Goal: Transaction & Acquisition: Subscribe to service/newsletter

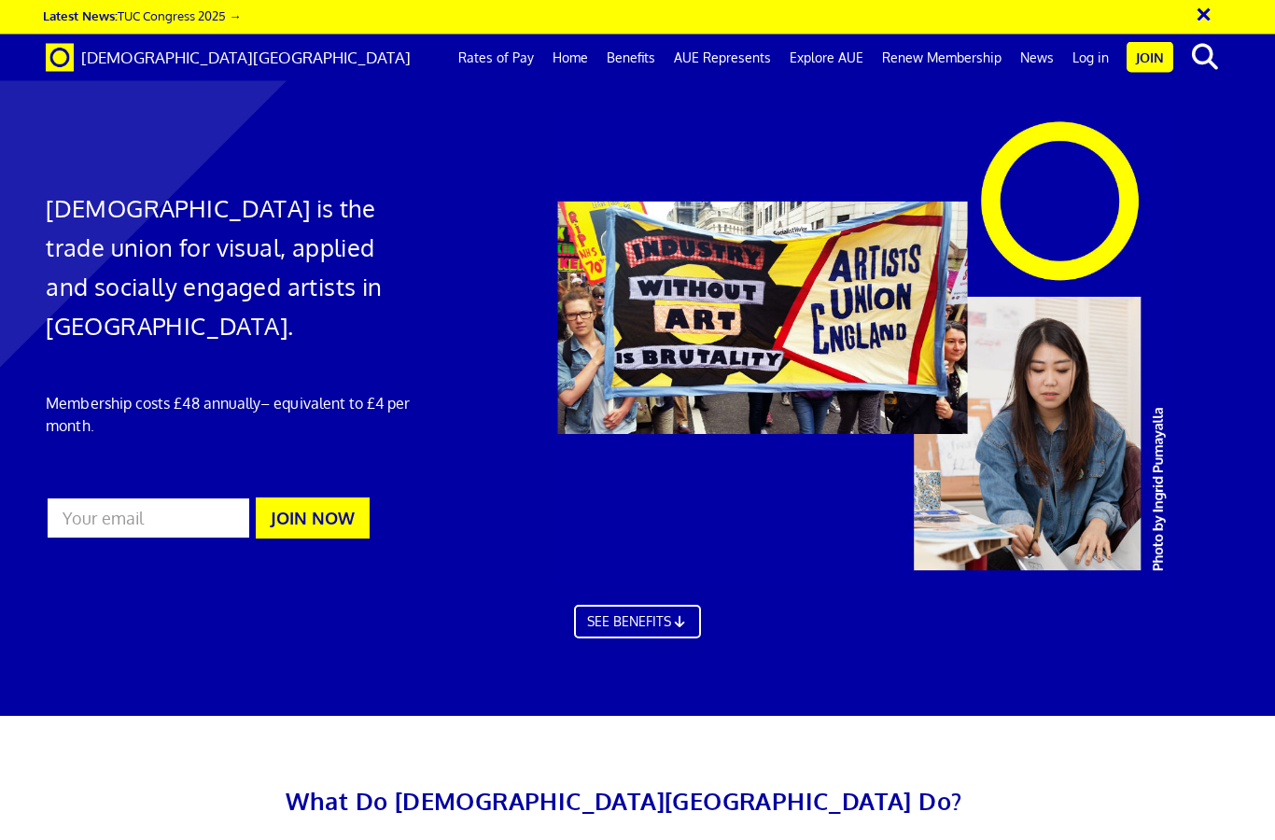
scroll to position [839, 0]
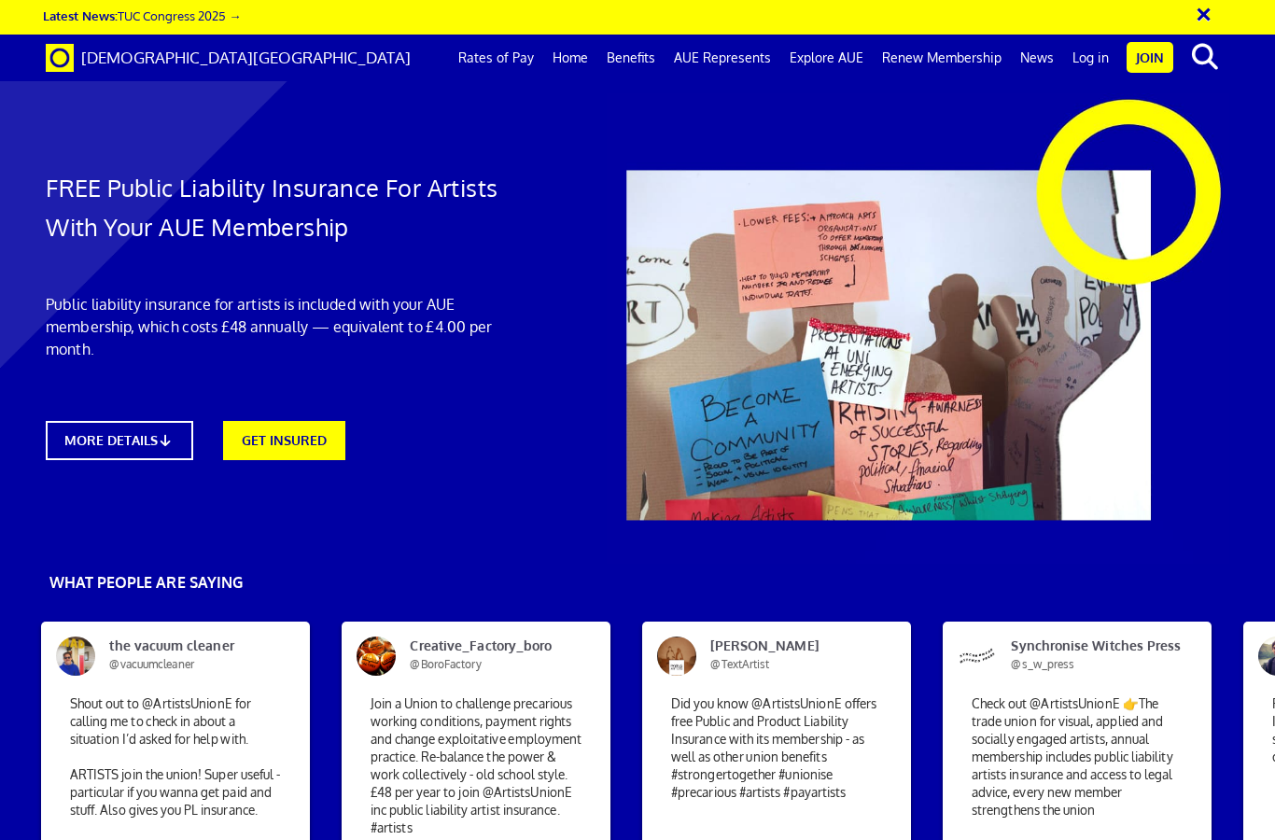
scroll to position [952, 0]
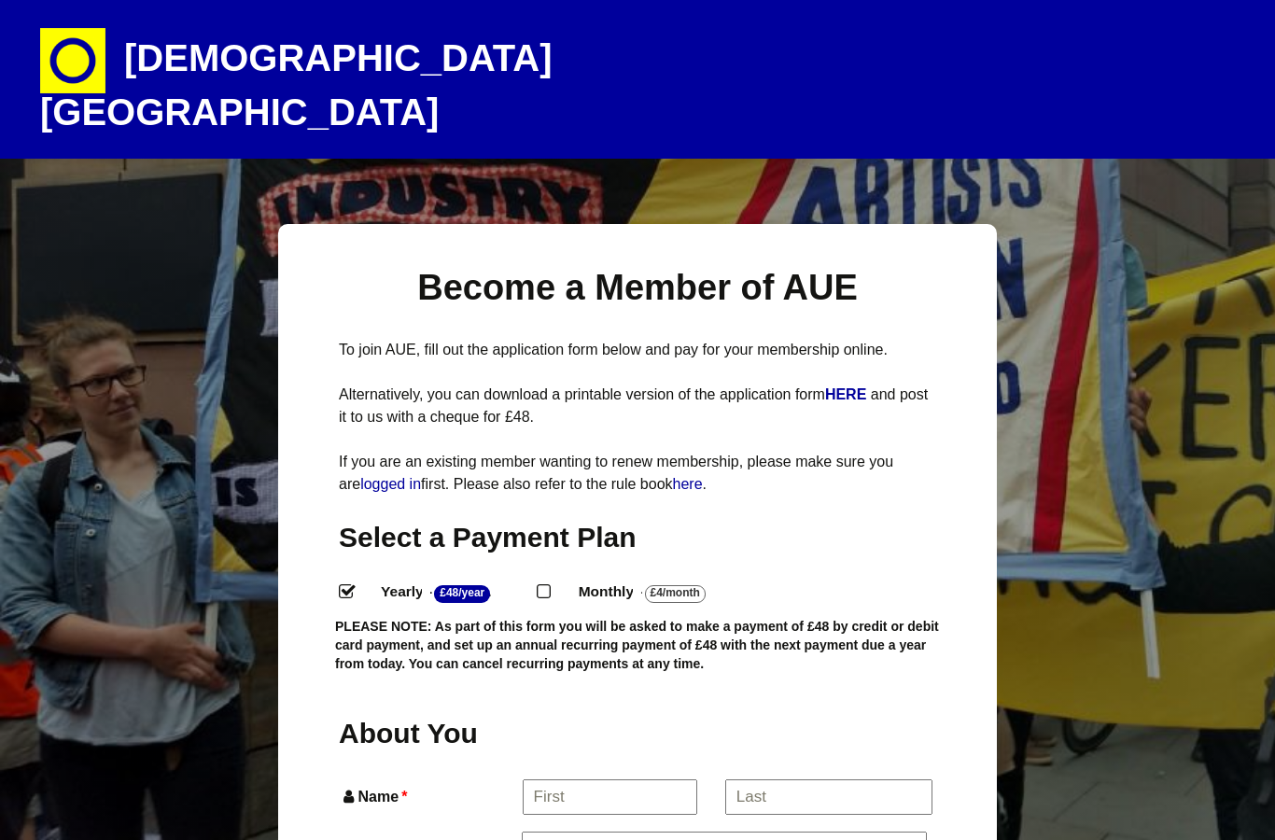
select select
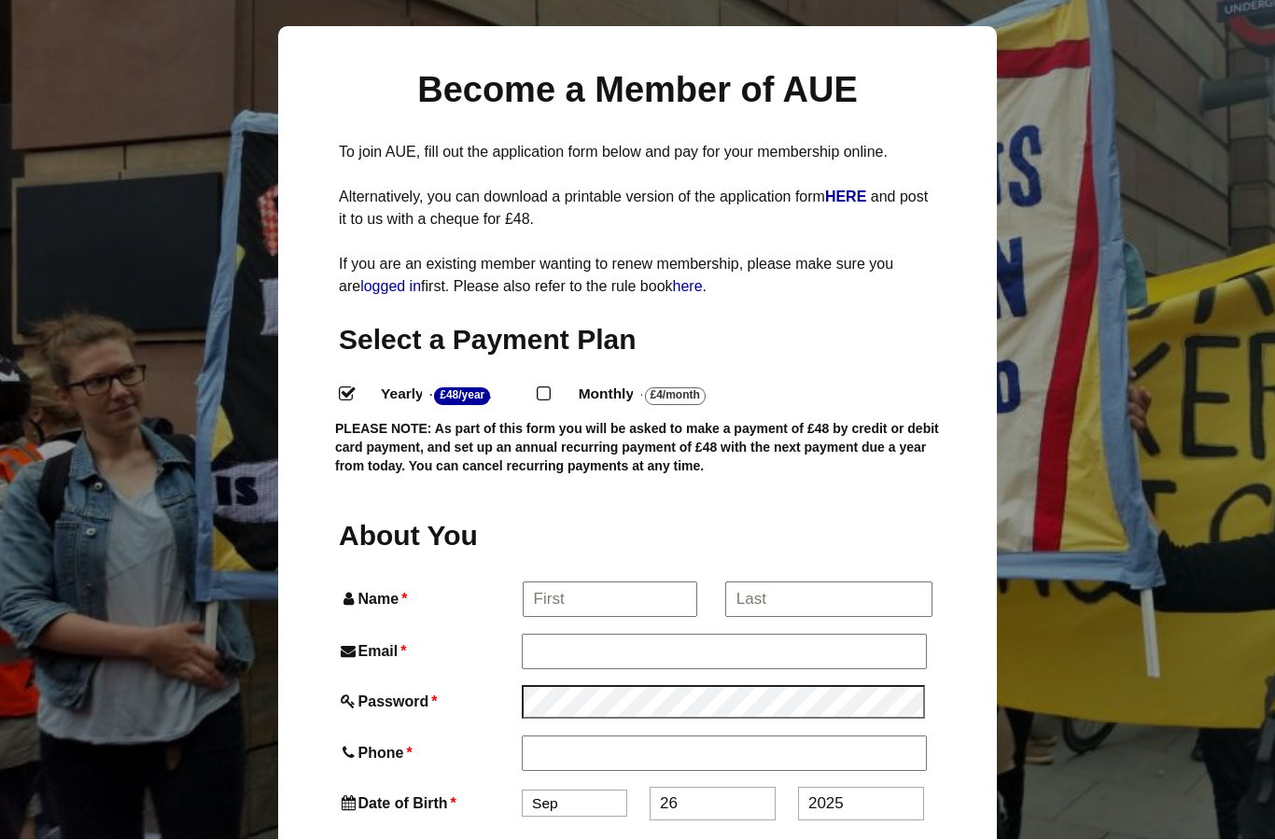
scroll to position [208, 0]
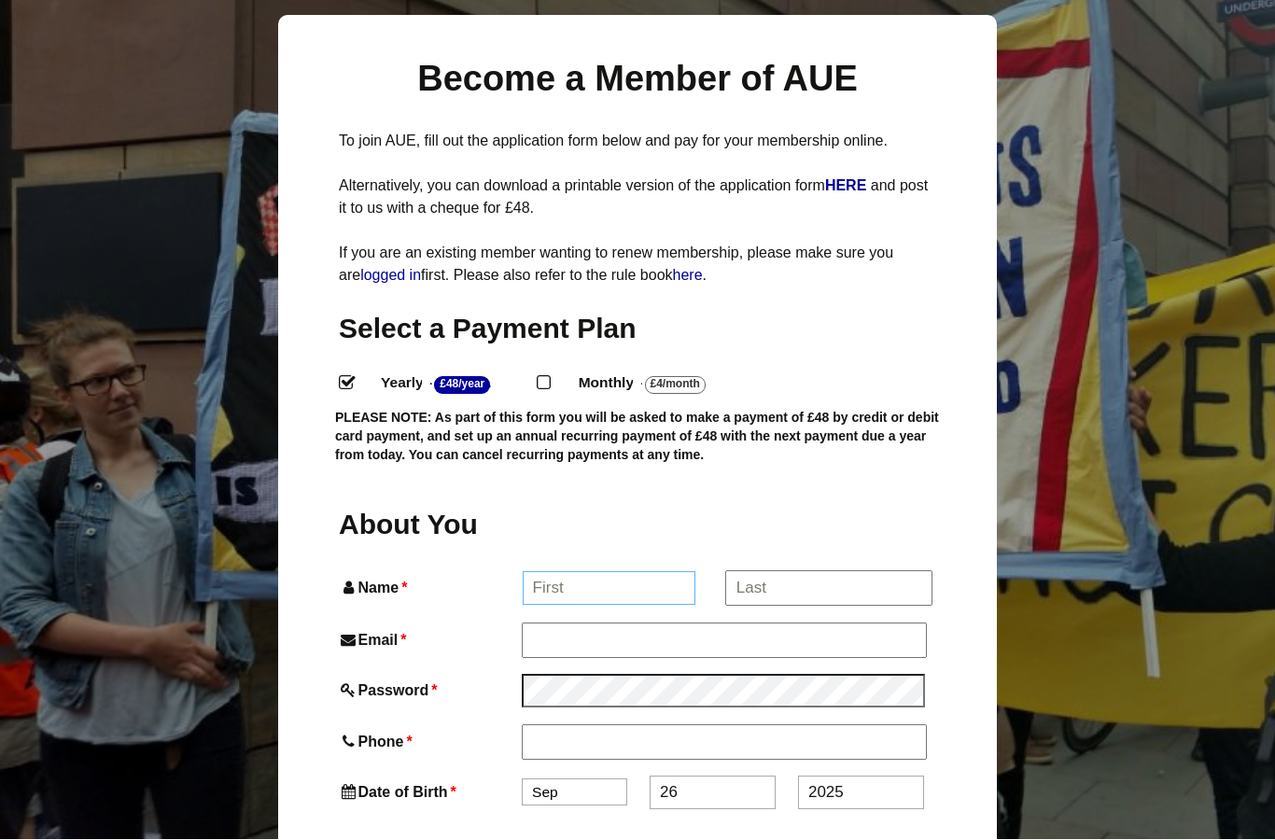
click at [597, 572] on input "Name *" at bounding box center [610, 589] width 174 height 34
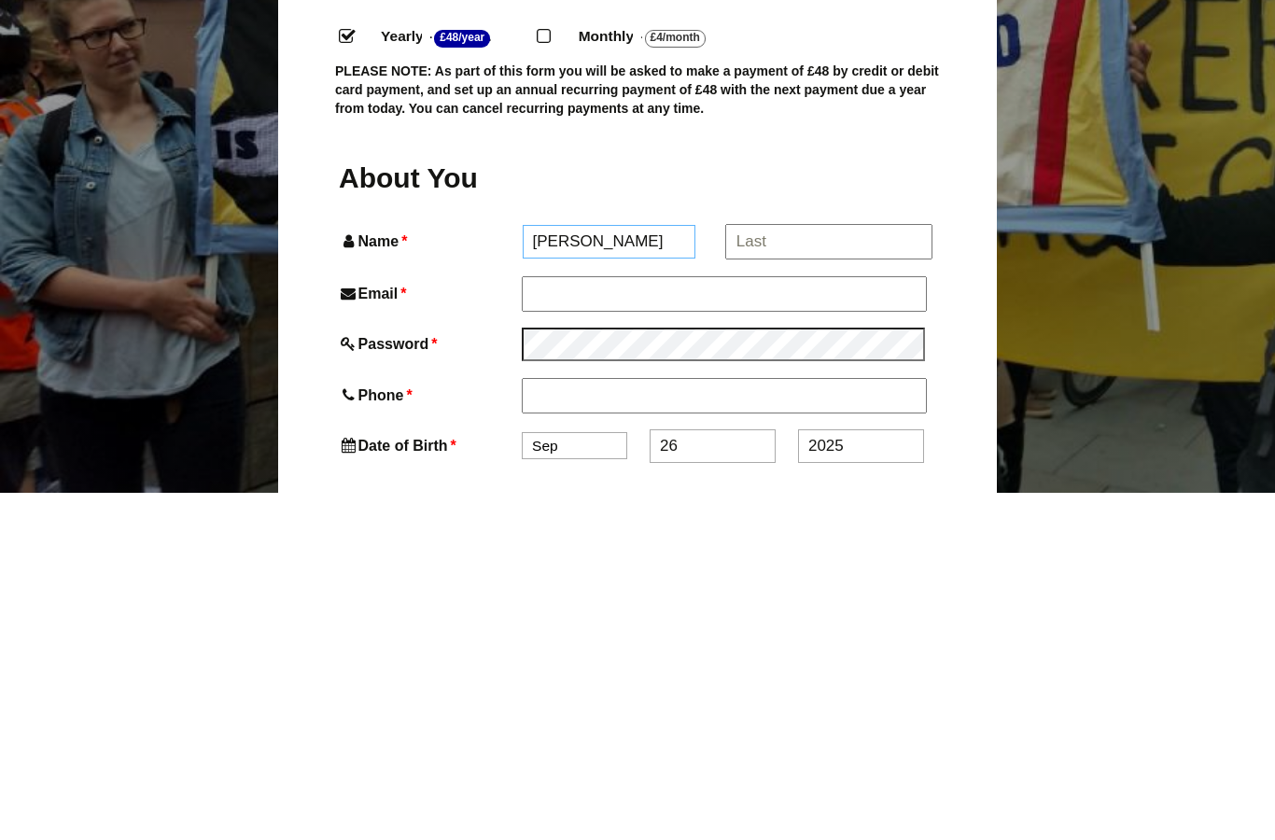
type input "Anna"
click at [779, 572] on input "*" at bounding box center [828, 589] width 206 height 34
type input "Crilly"
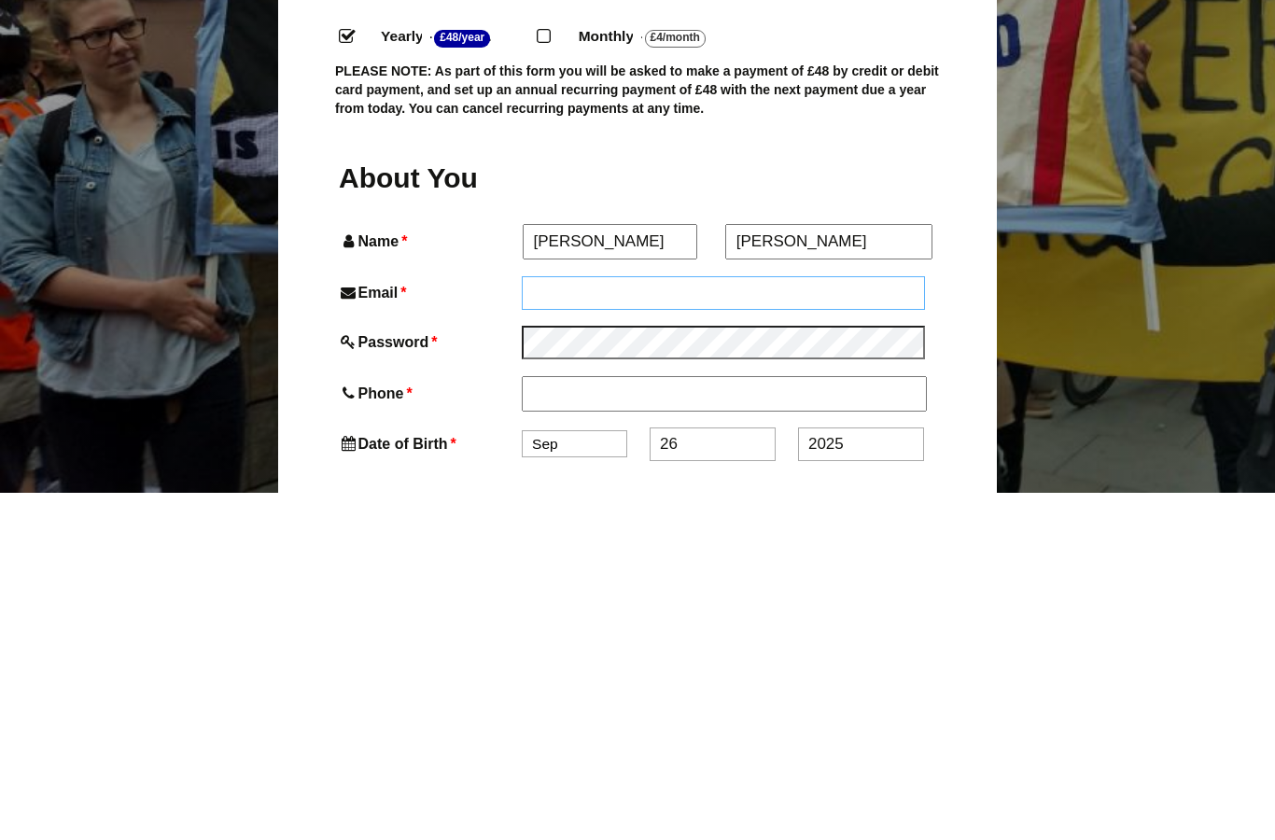
click at [597, 623] on input "Email *" at bounding box center [723, 640] width 403 height 34
type input "Anna.abigail.crilly@gmail.com"
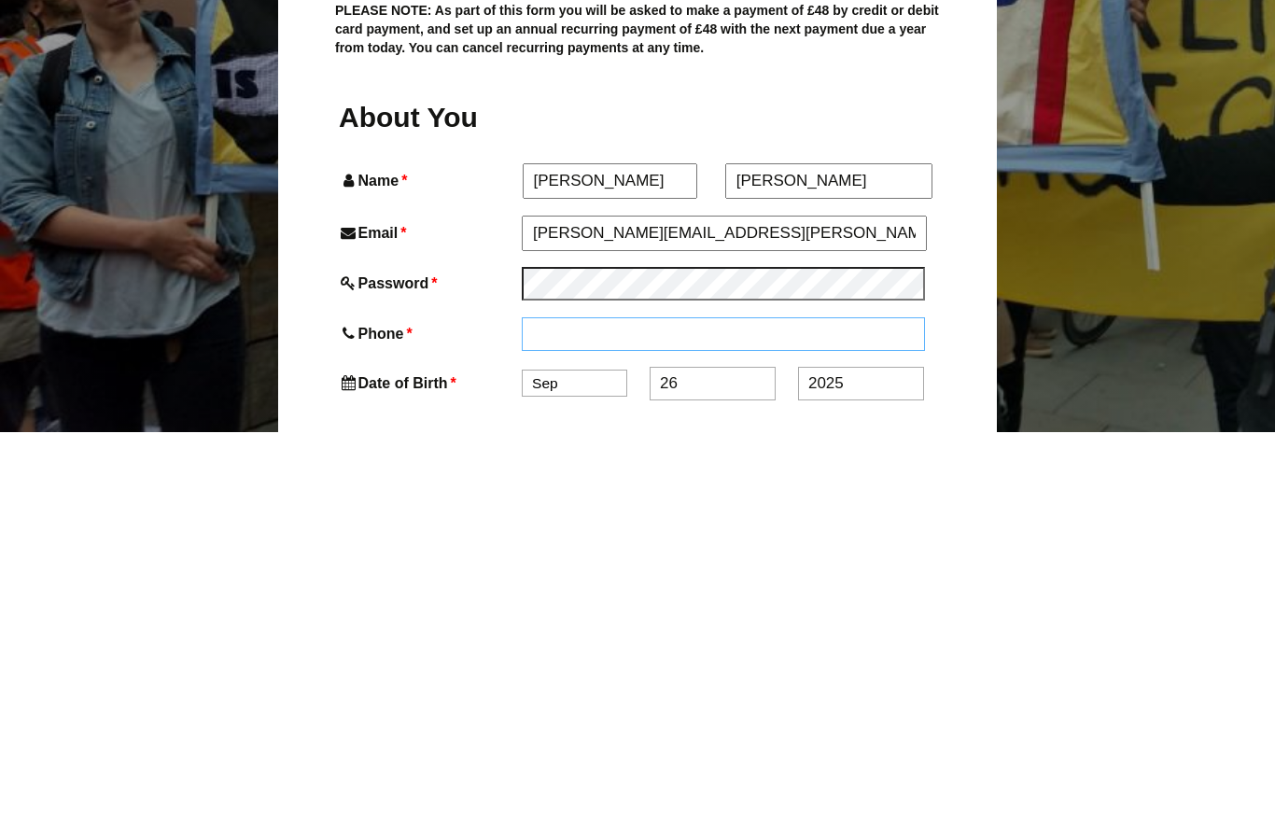
click at [581, 725] on input "Phone *" at bounding box center [723, 742] width 403 height 34
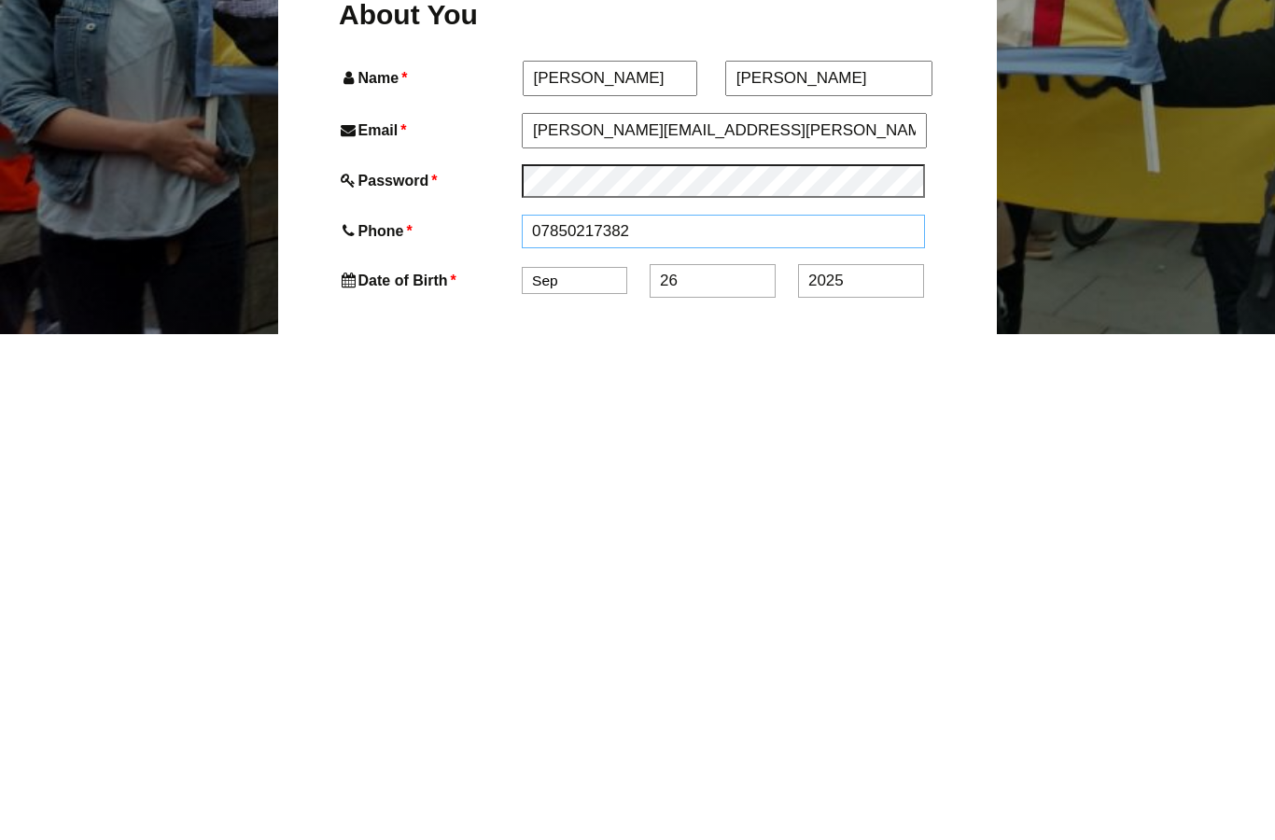
type input "07850217382"
click at [584, 775] on select "Jan Feb Mar Apr May Jun Jul Aug Sep Oct Nov Dec" at bounding box center [574, 788] width 105 height 27
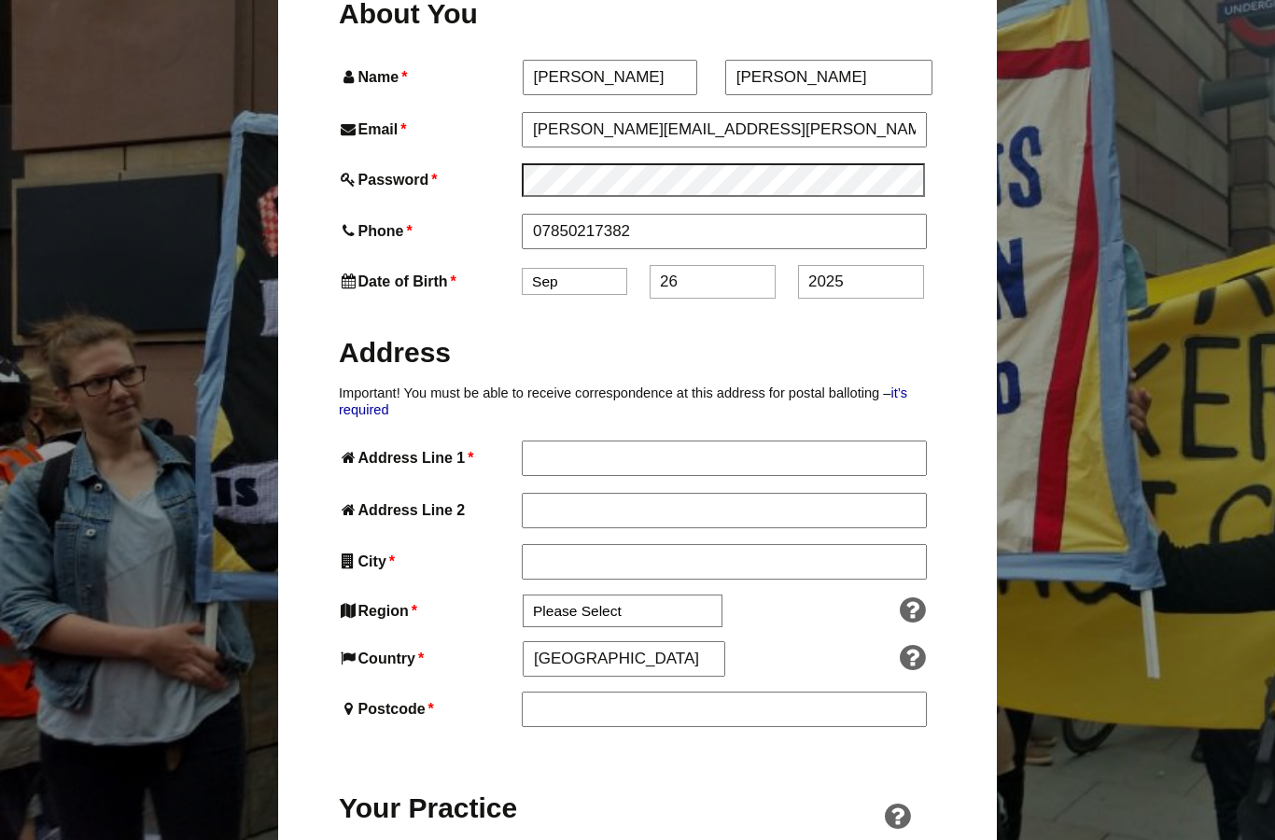
select select "5"
click at [716, 265] on input "26" at bounding box center [713, 282] width 126 height 34
type input "2"
type input "14"
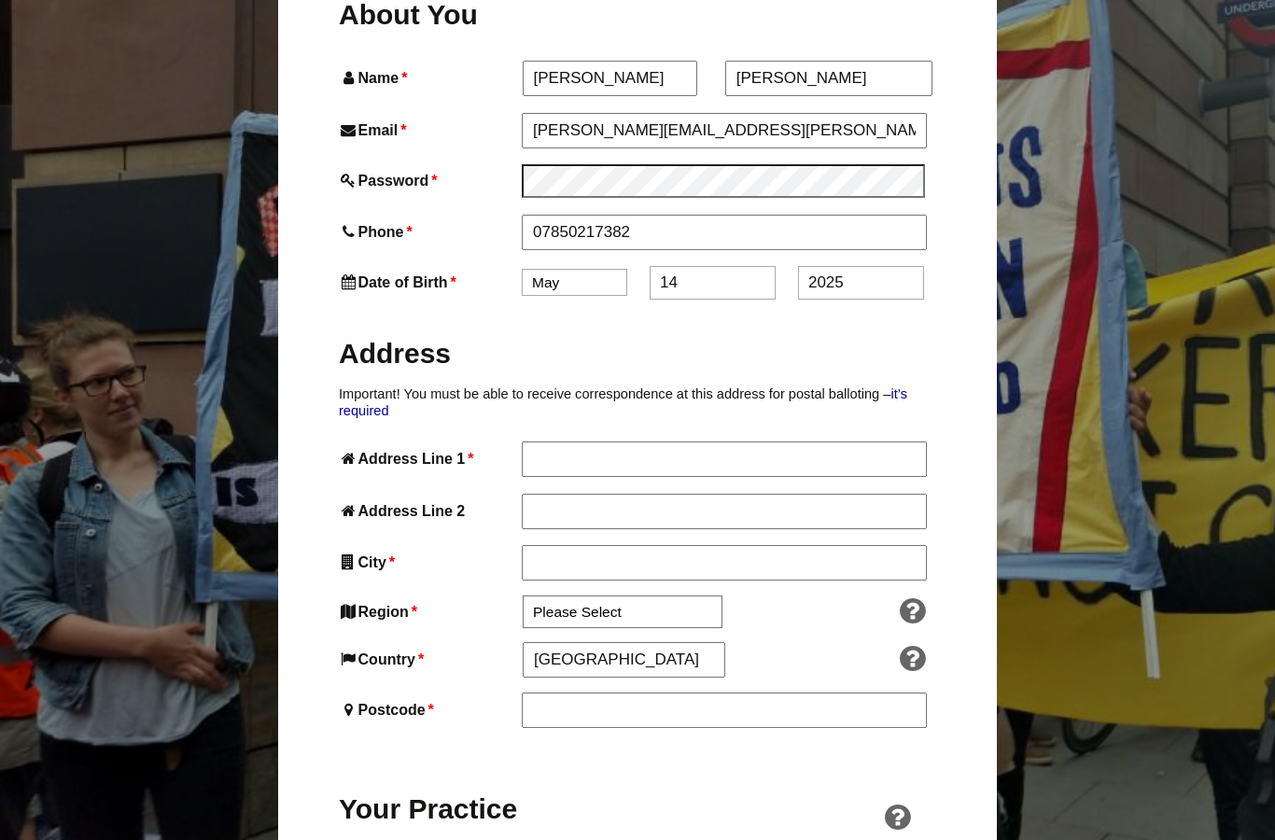
click at [860, 266] on input "2025" at bounding box center [861, 283] width 126 height 34
type input "2"
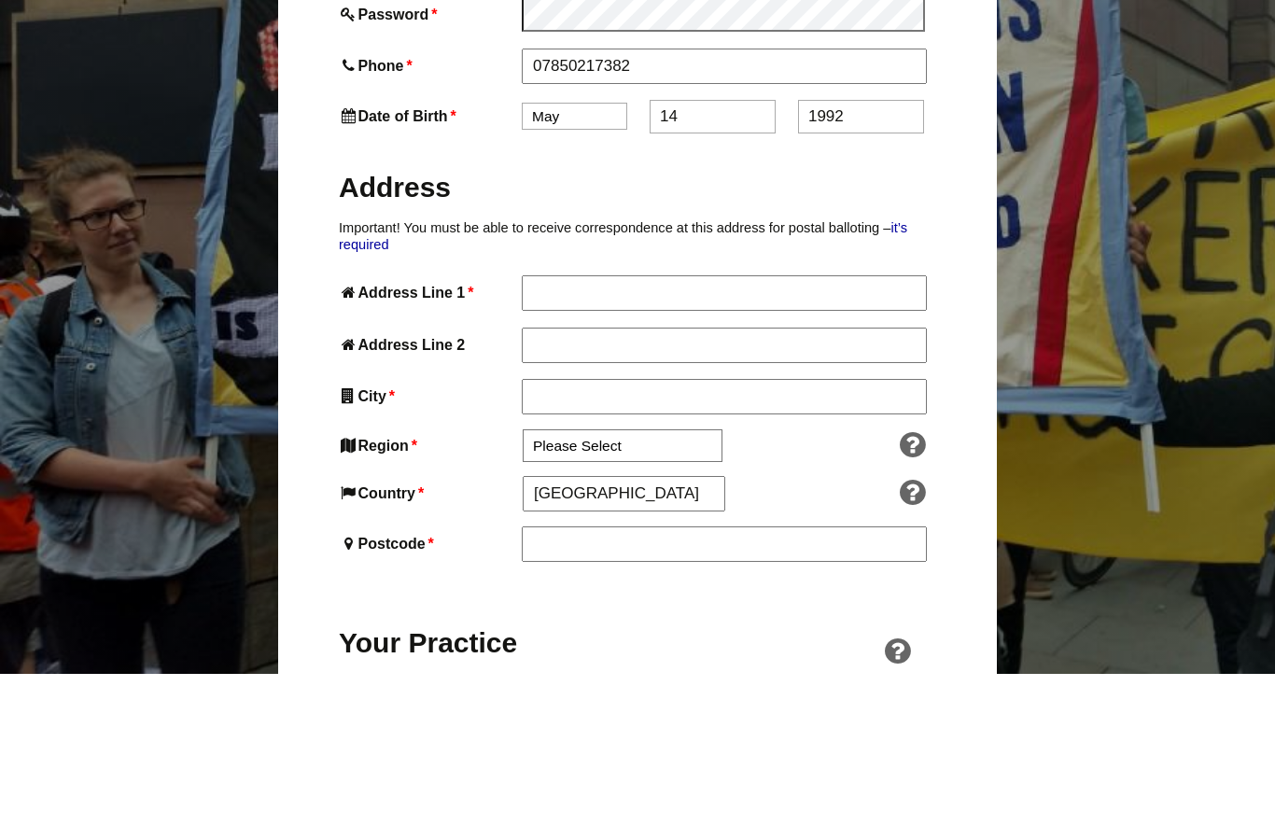
type input "1992"
click at [593, 441] on input "Address Line 1 *" at bounding box center [723, 458] width 403 height 34
type input "Halfpenny House"
type input "Halfpence Lane"
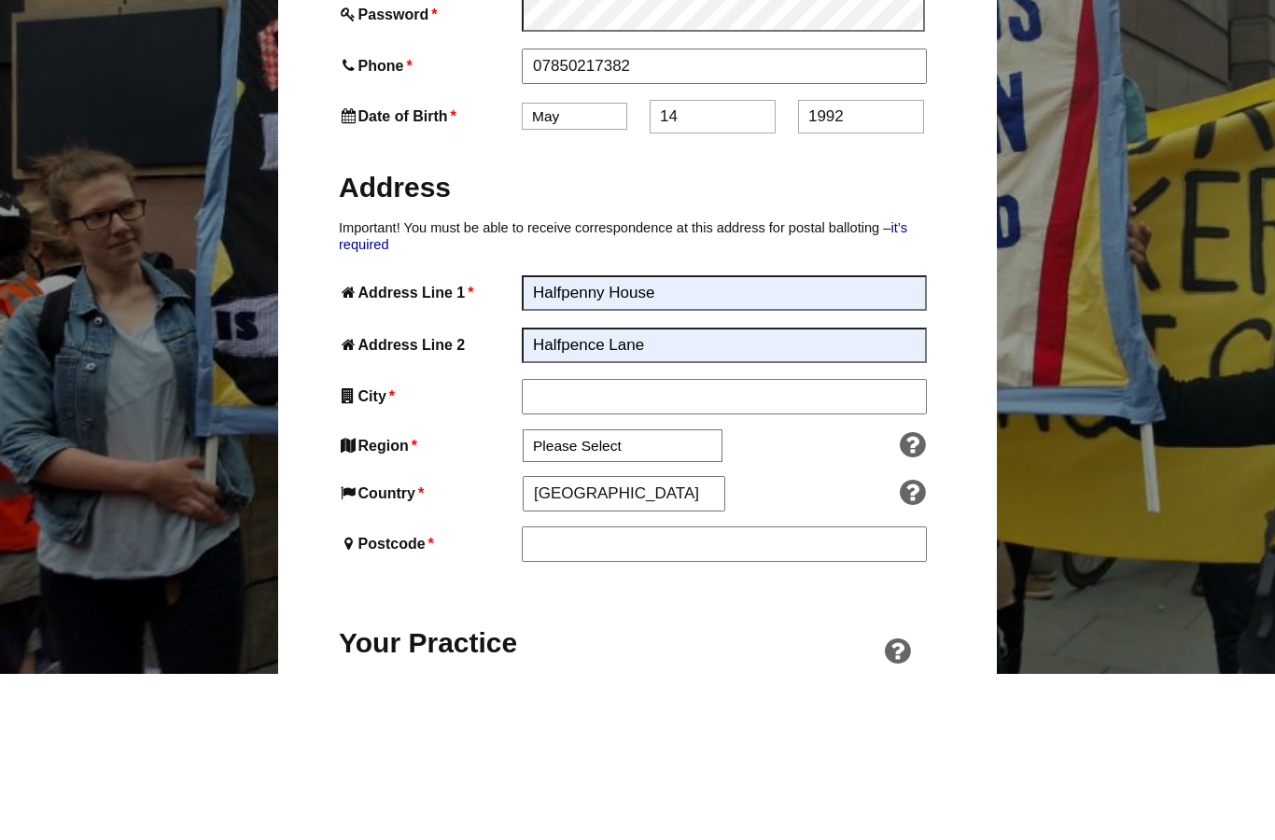
type input "Cobham"
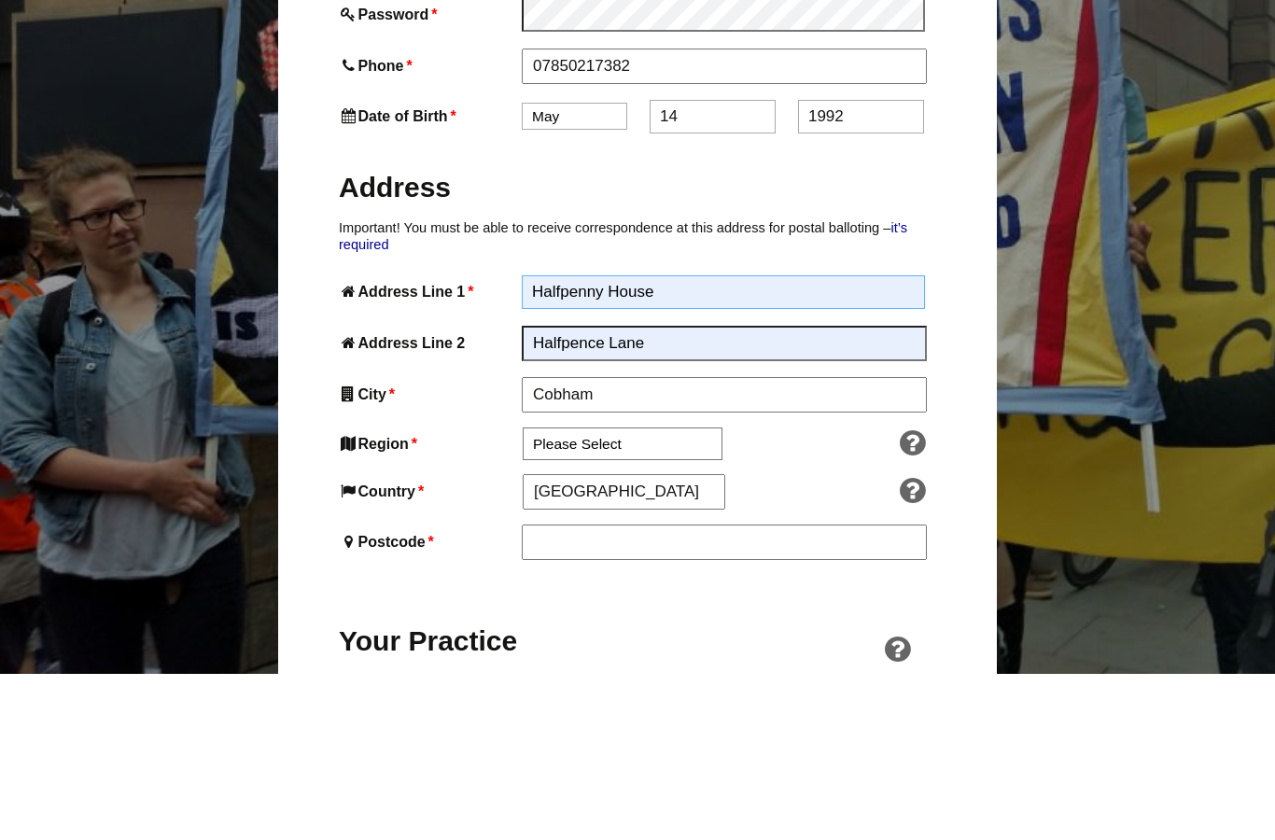
scroll to position [886, 0]
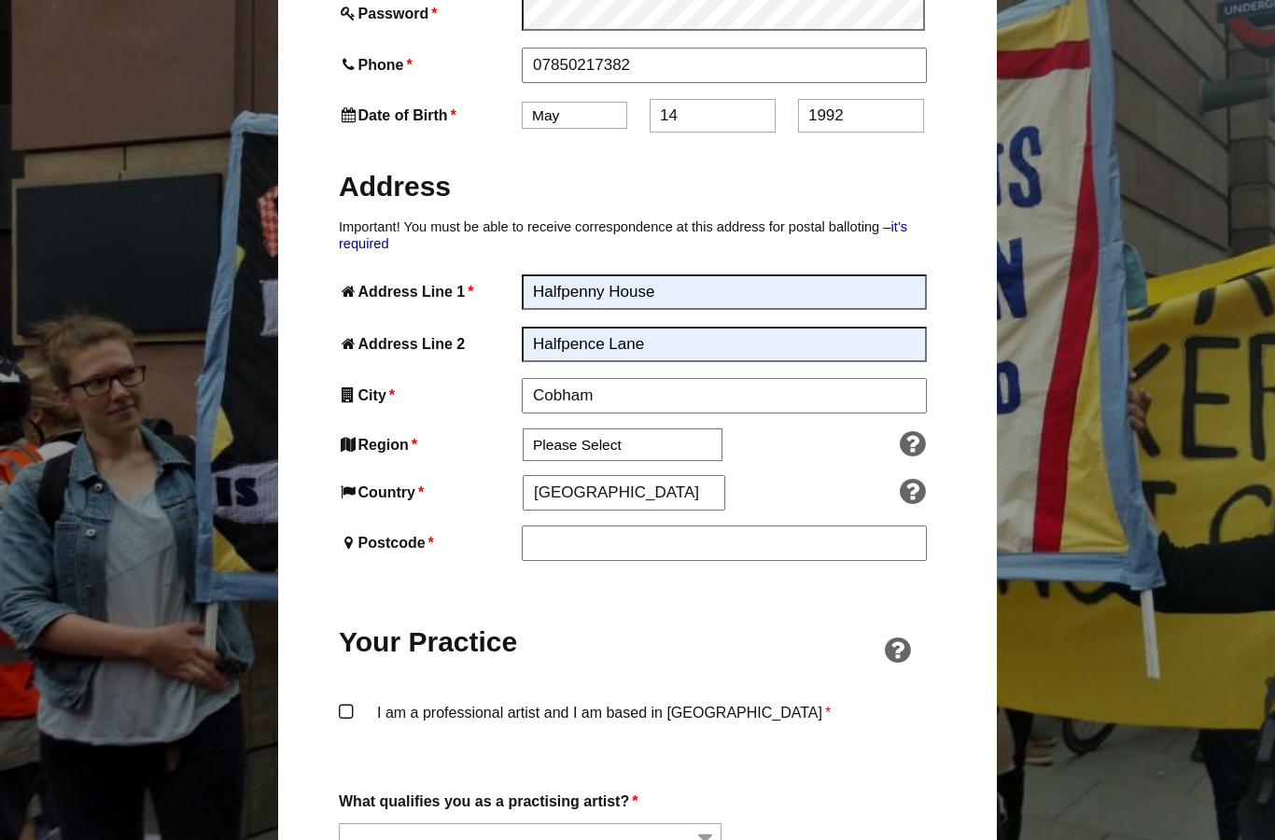
type input "DA123BP"
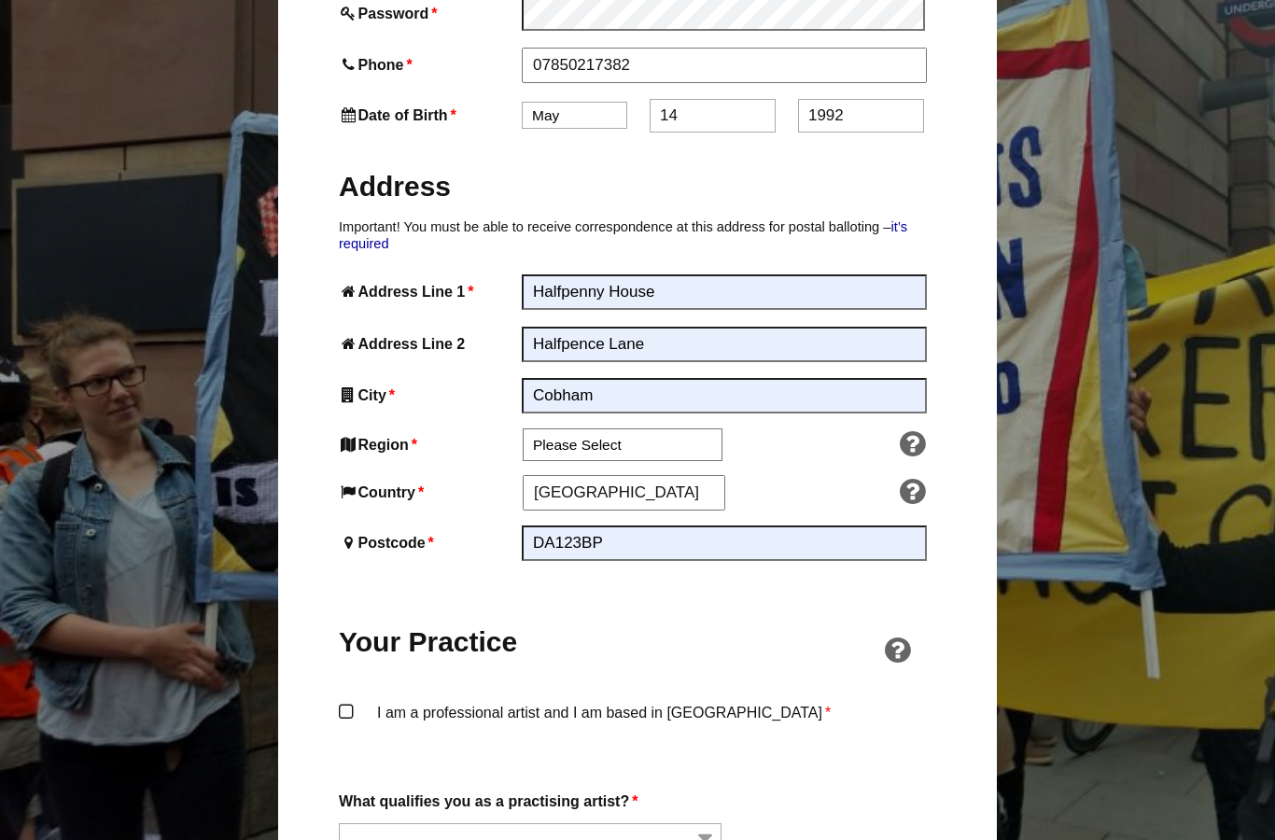
click at [597, 428] on select "Please Select South East England London North West England East of England West…" at bounding box center [623, 444] width 200 height 33
select select "South East"
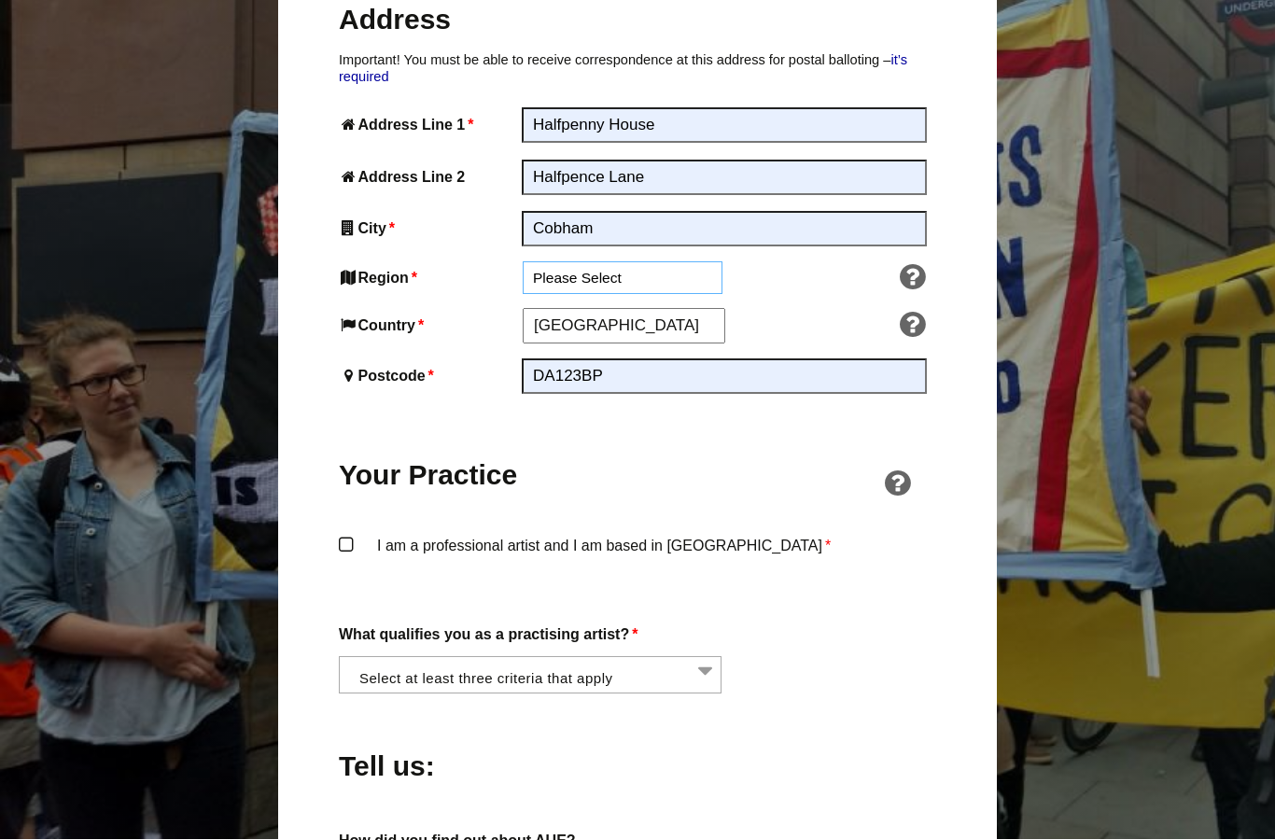
scroll to position [1053, 0]
click at [362, 533] on label "I am a professional artist and I am based in England *" at bounding box center [637, 561] width 597 height 56
click at [0, 0] on input "I am a professional artist and I am based in England *" at bounding box center [0, 0] width 0 height 0
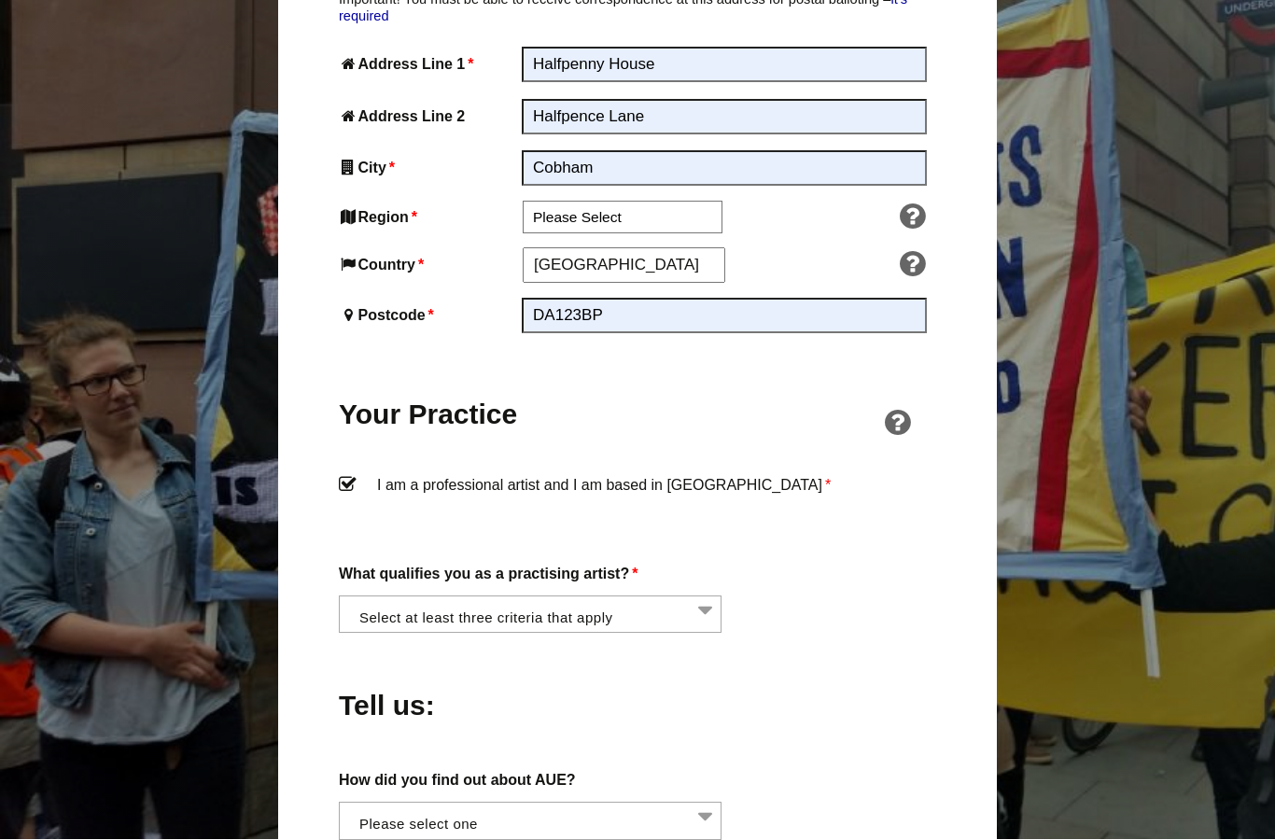
click at [703, 597] on li at bounding box center [535, 613] width 383 height 32
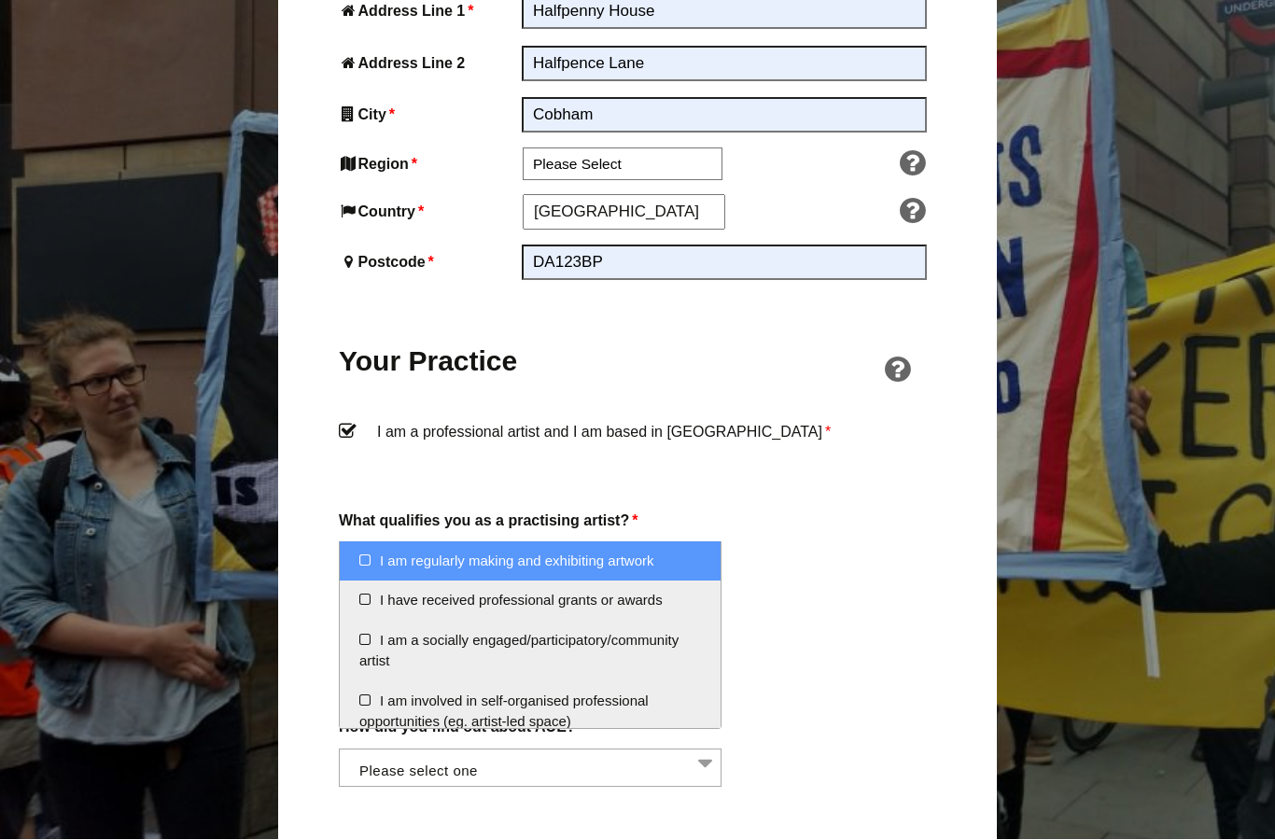
scroll to position [1167, 0]
click at [372, 572] on li "I am regularly making and exhibiting artwork" at bounding box center [530, 561] width 381 height 40
select select "regularly_making_and_exhibiting_artwork"
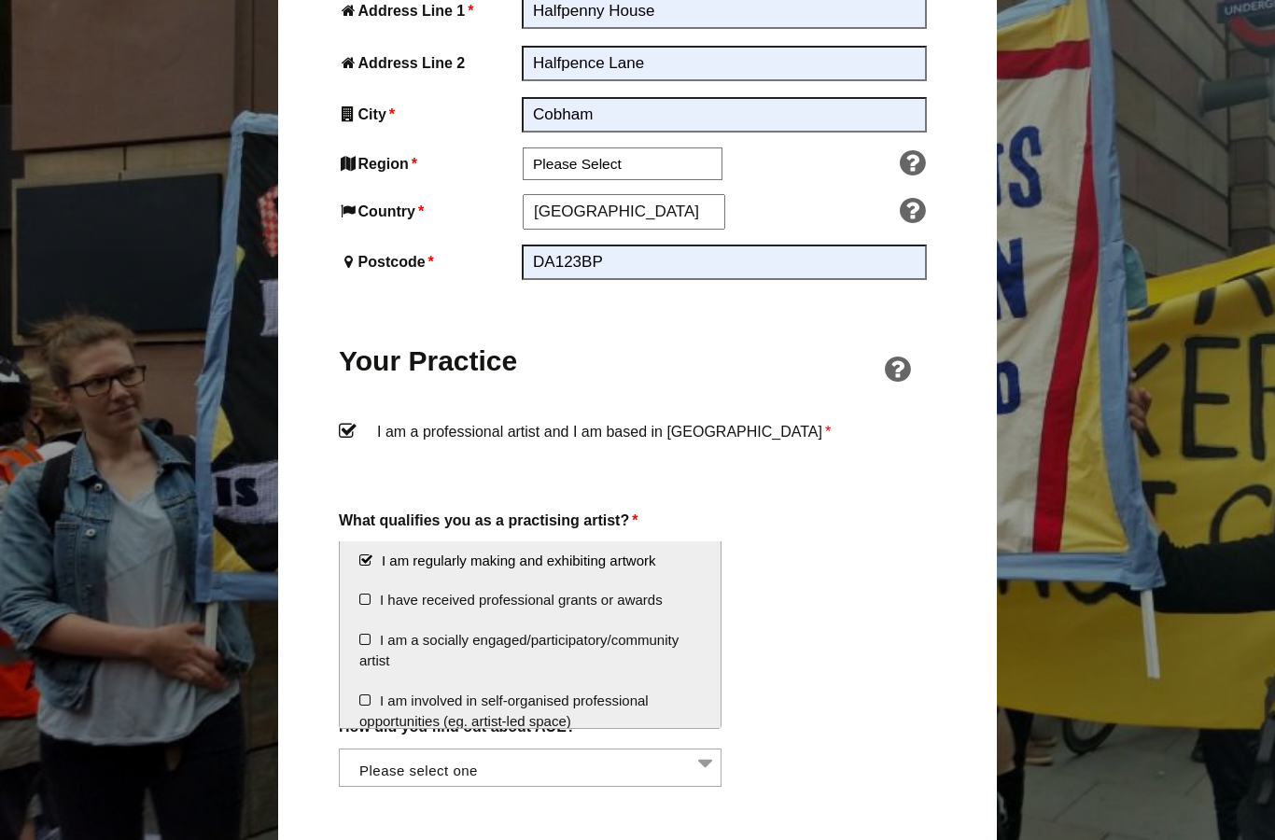
click at [365, 600] on li "I have received professional grants or awards" at bounding box center [530, 600] width 381 height 40
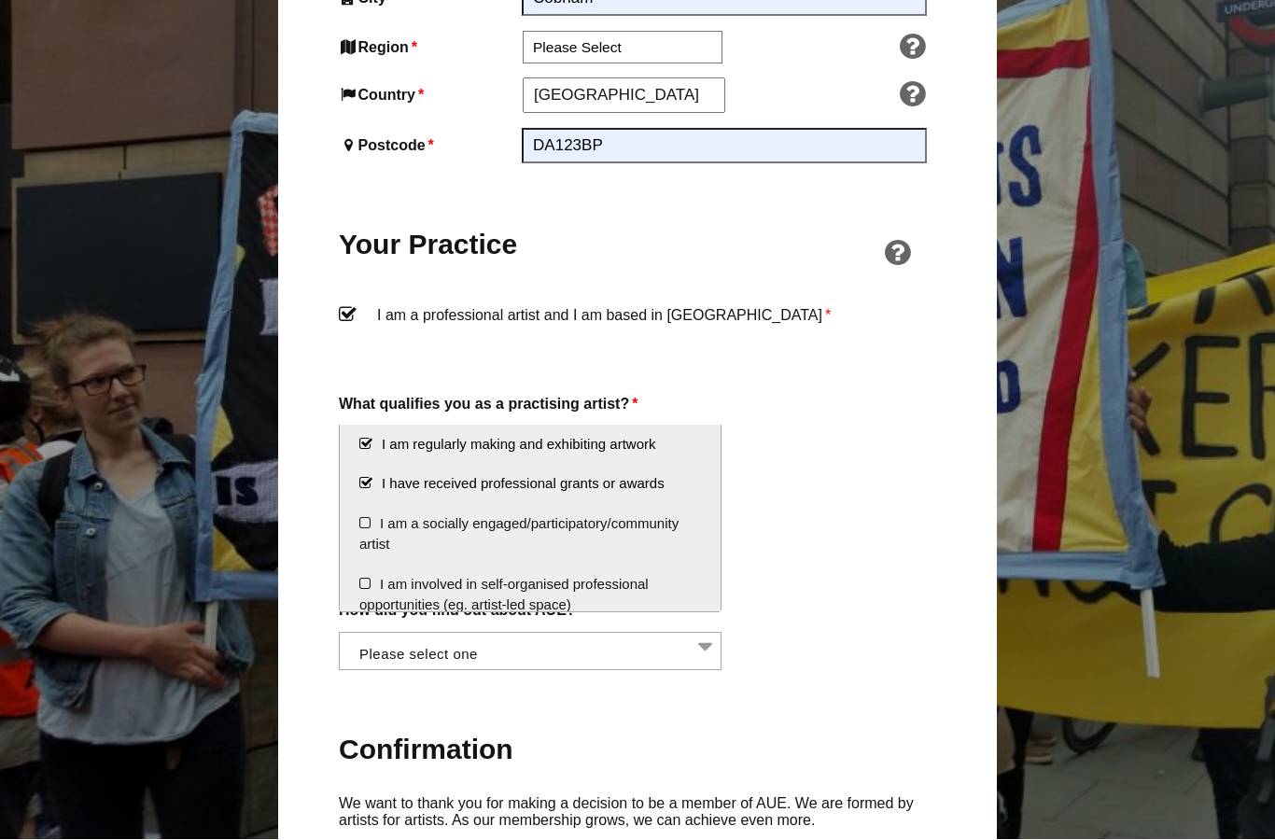
scroll to position [1283, 0]
click at [366, 522] on li "I am a socially engaged/participatory/community artist" at bounding box center [530, 534] width 381 height 61
click at [845, 660] on div "About You Name * Anna First * Crilly Last Email * Anna.abigail.crilly@gmail.com…" at bounding box center [637, 284] width 597 height 1706
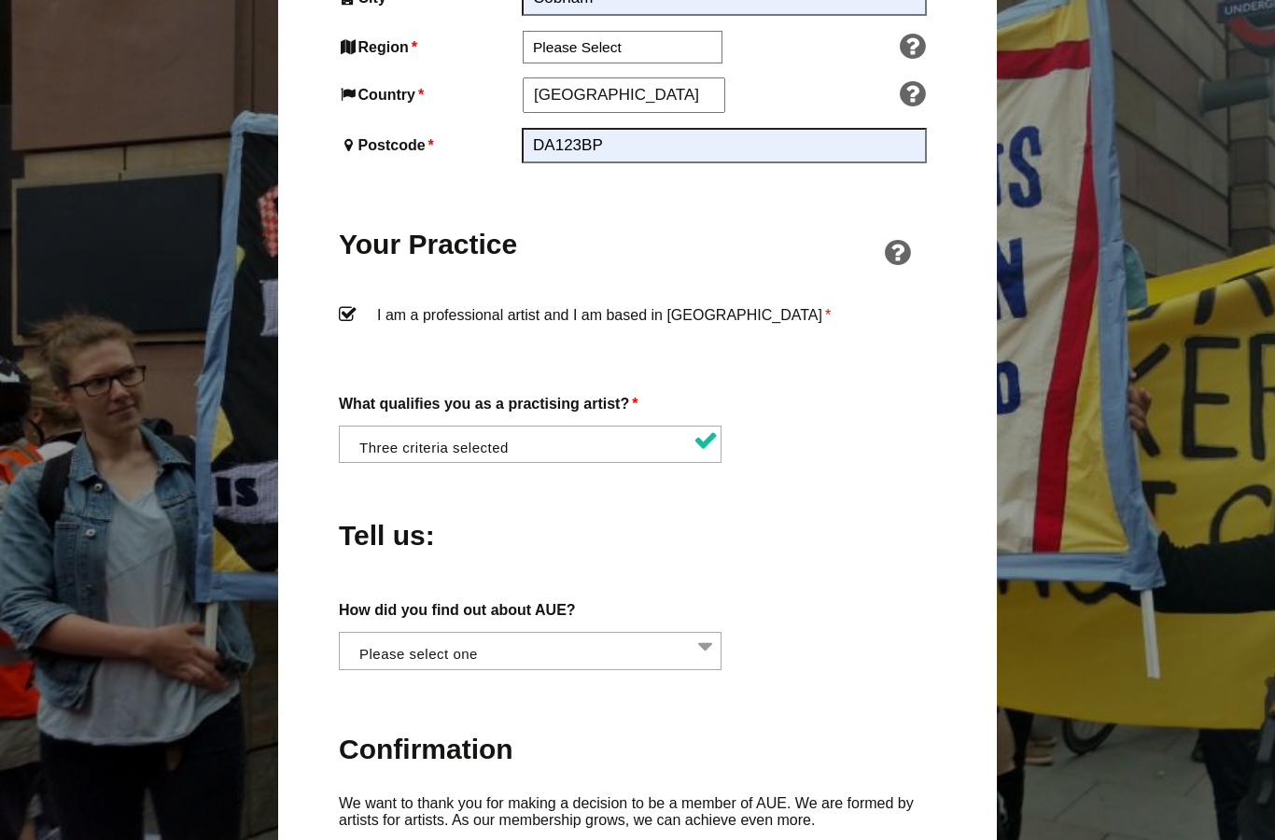
click at [709, 633] on li at bounding box center [535, 649] width 383 height 32
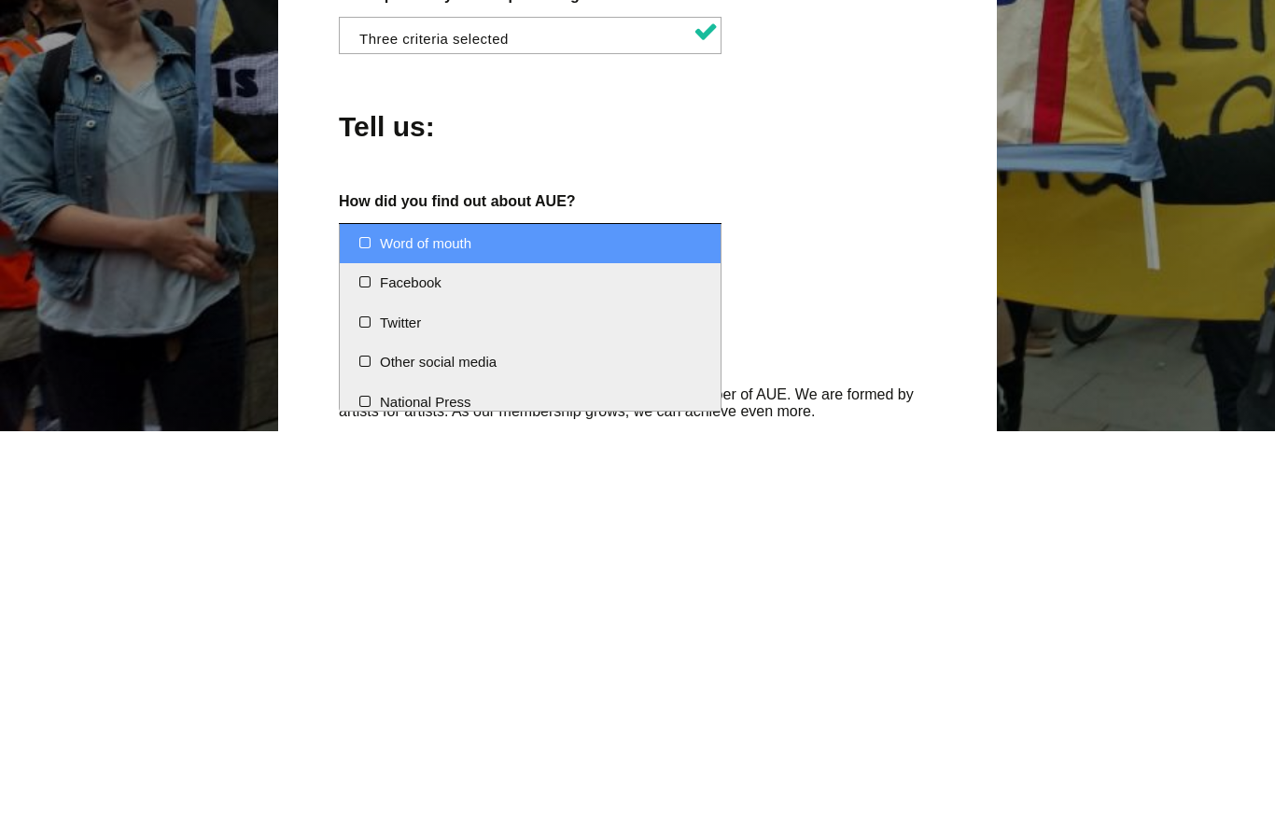
select select "Word of mouth"
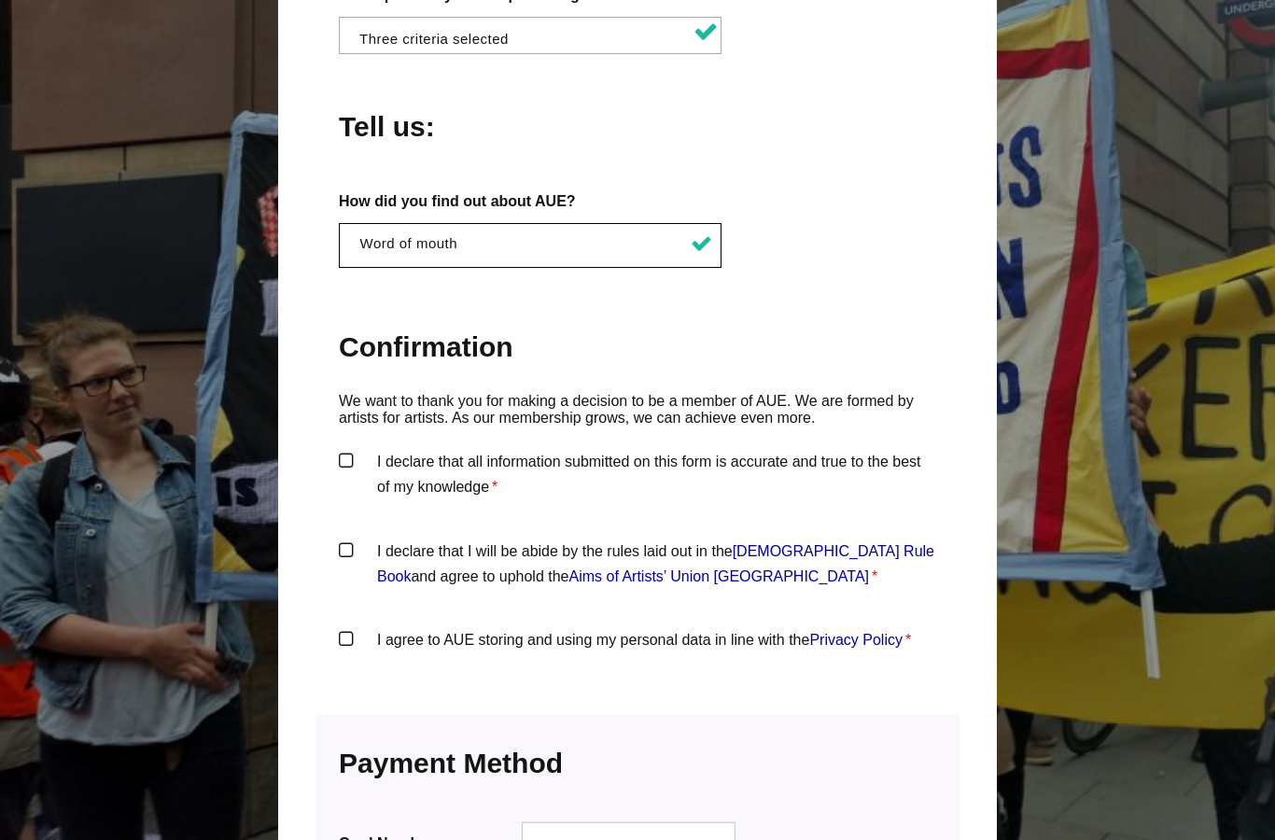
click at [342, 449] on label "I declare that all information submitted on this form is accurate and true to t…" at bounding box center [637, 477] width 597 height 56
click at [0, 0] on input "I declare that all information submitted on this form is accurate and true to t…" at bounding box center [0, 0] width 0 height 0
click at [353, 538] on label "I declare that I will be abide by the rules laid out in the Artists' Union Engl…" at bounding box center [637, 566] width 597 height 56
click at [0, 0] on input "I declare that I will be abide by the rules laid out in the Artists' Union Engl…" at bounding box center [0, 0] width 0 height 0
click at [351, 627] on label "I agree to AUE storing and using my personal data in line with the Privacy Poli…" at bounding box center [637, 655] width 597 height 56
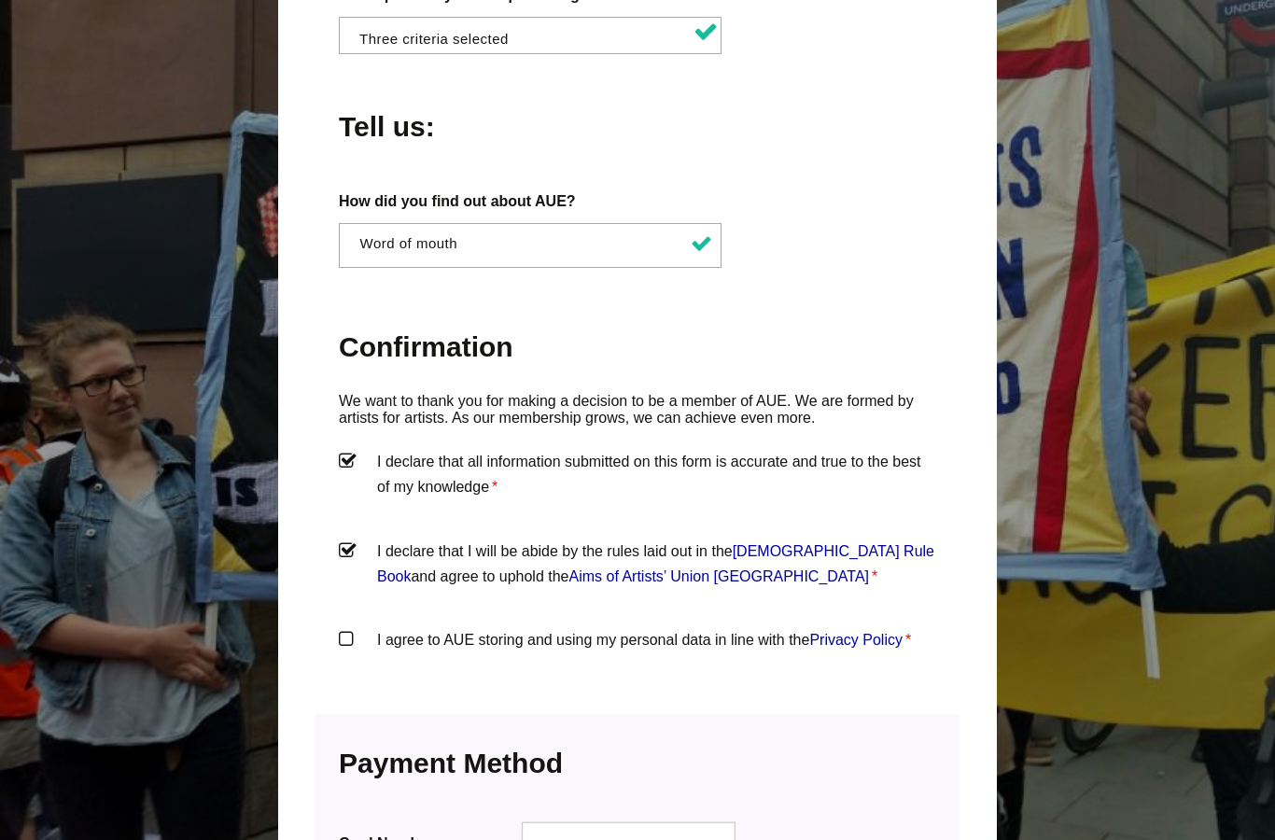
click at [0, 0] on input "I agree to AUE storing and using my personal data in line with the Privacy Poli…" at bounding box center [0, 0] width 0 height 0
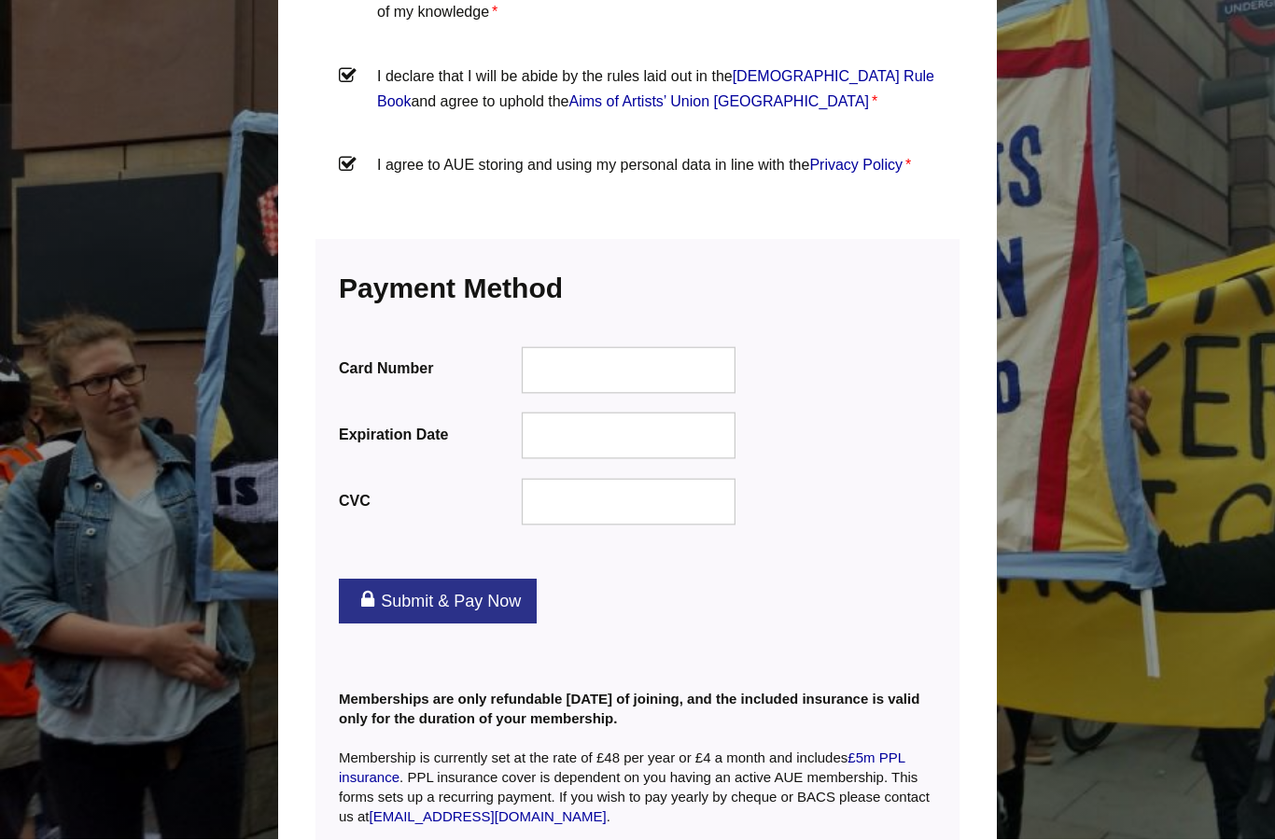
scroll to position [2167, 0]
click at [554, 346] on div at bounding box center [629, 369] width 215 height 47
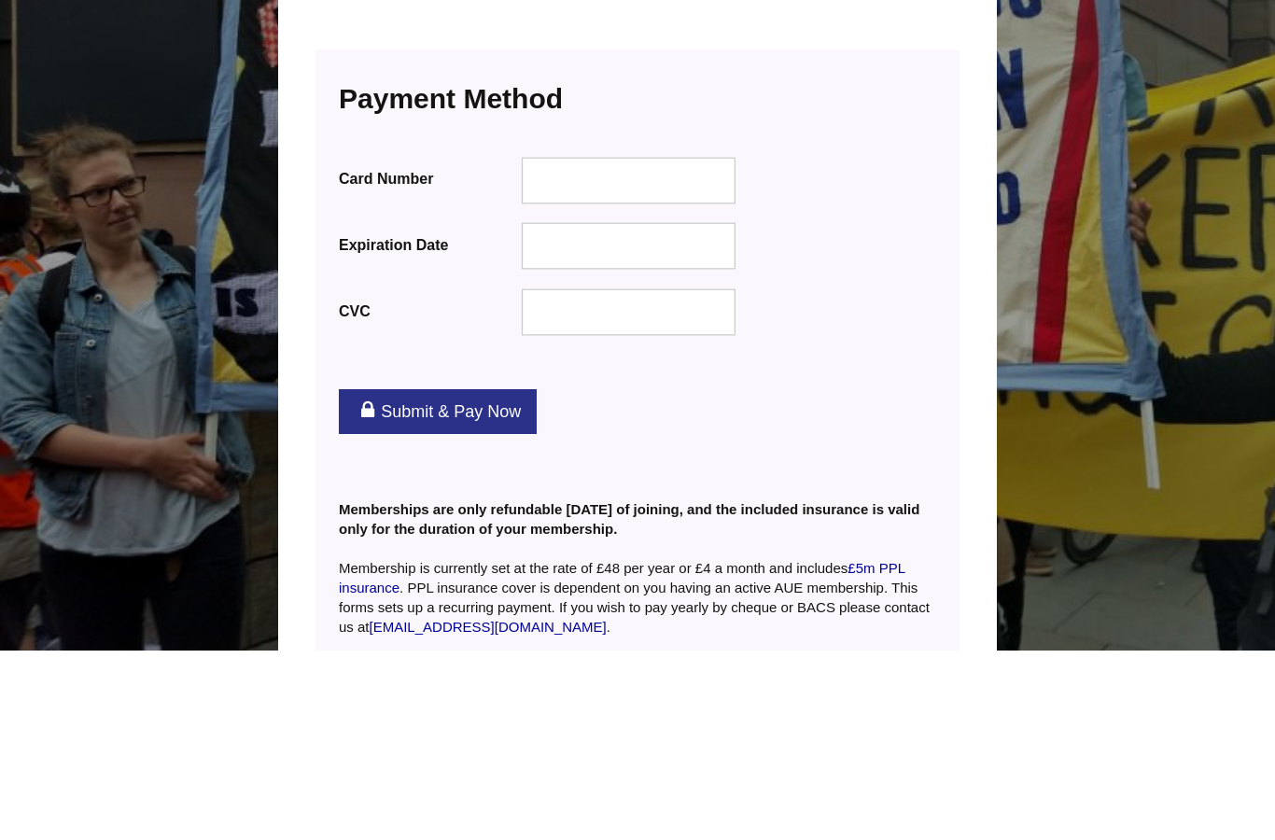
click at [464, 579] on link "Submit & Pay Now" at bounding box center [438, 601] width 198 height 45
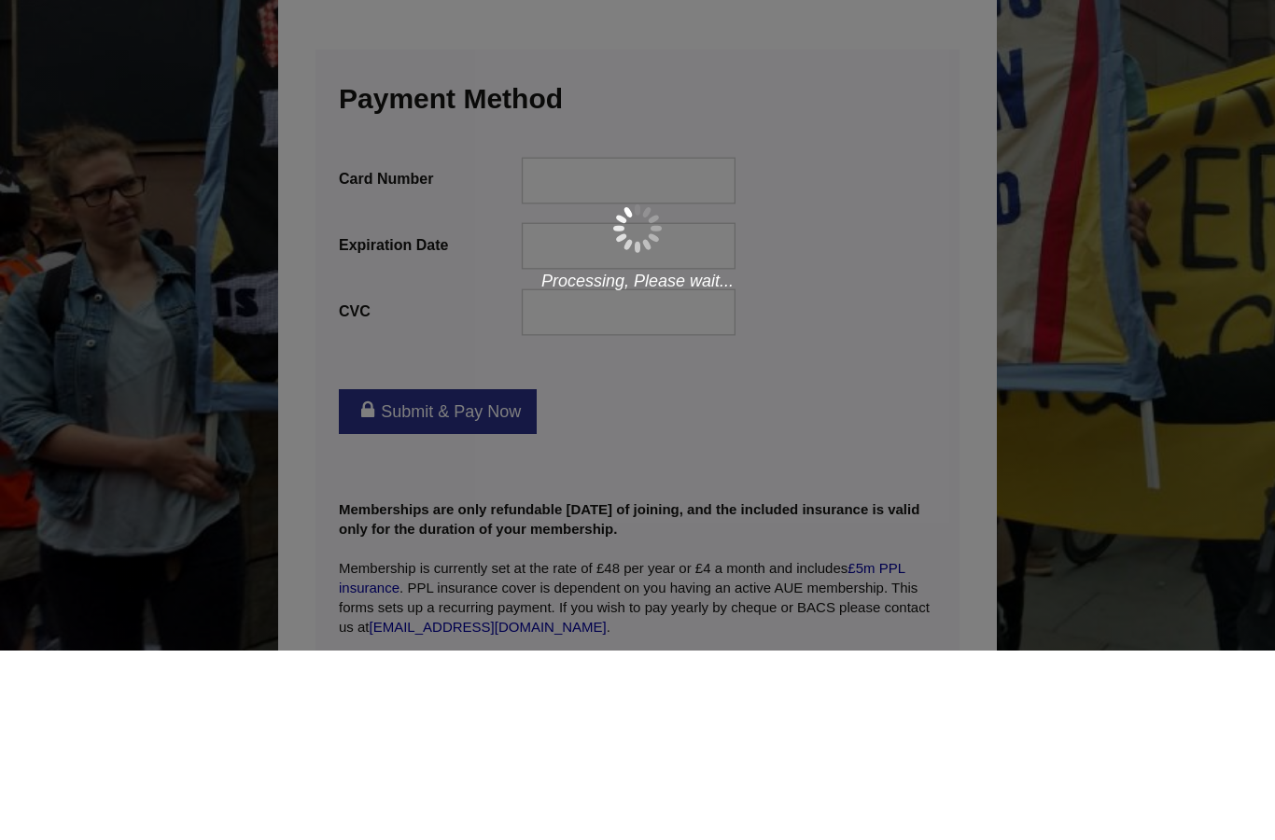
scroll to position [2213, 0]
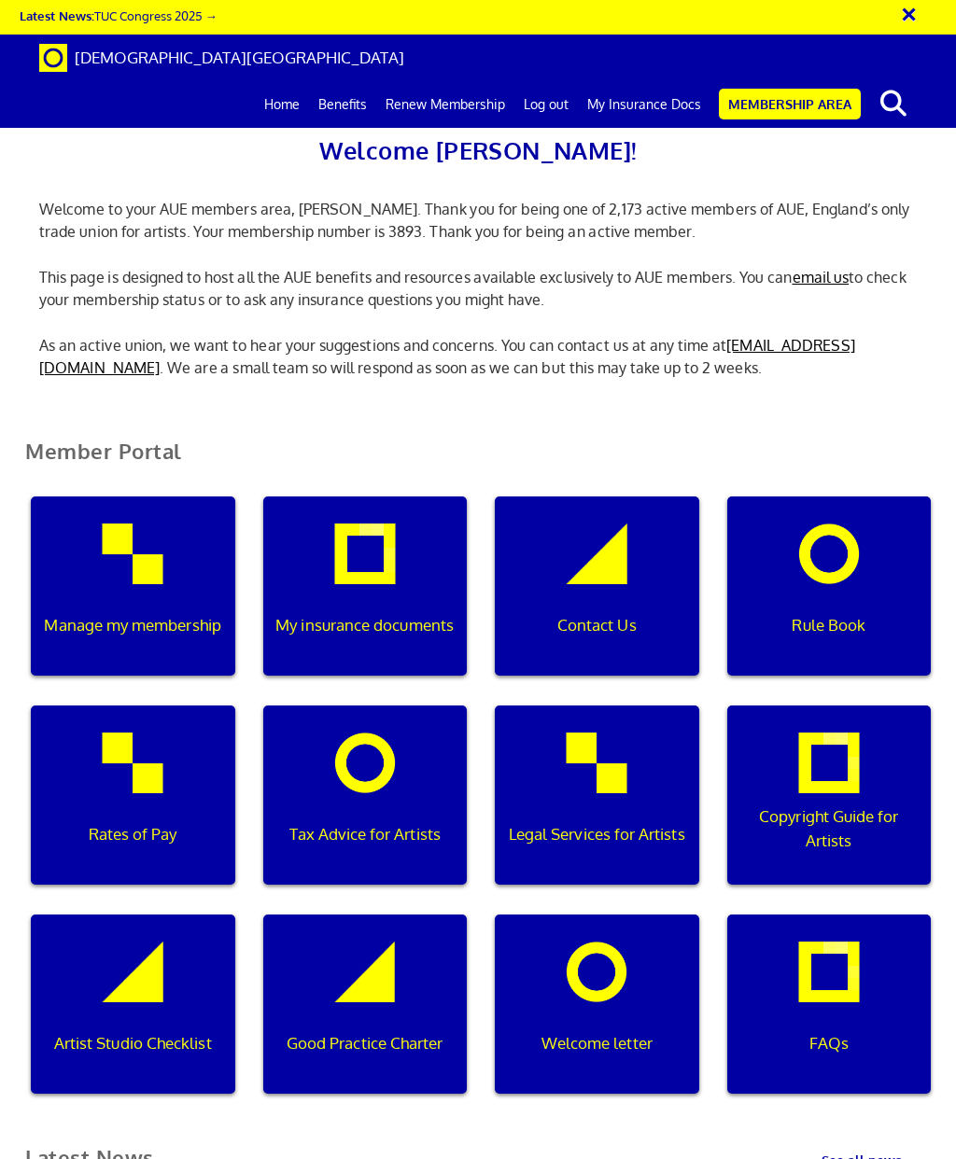
scroll to position [97, 0]
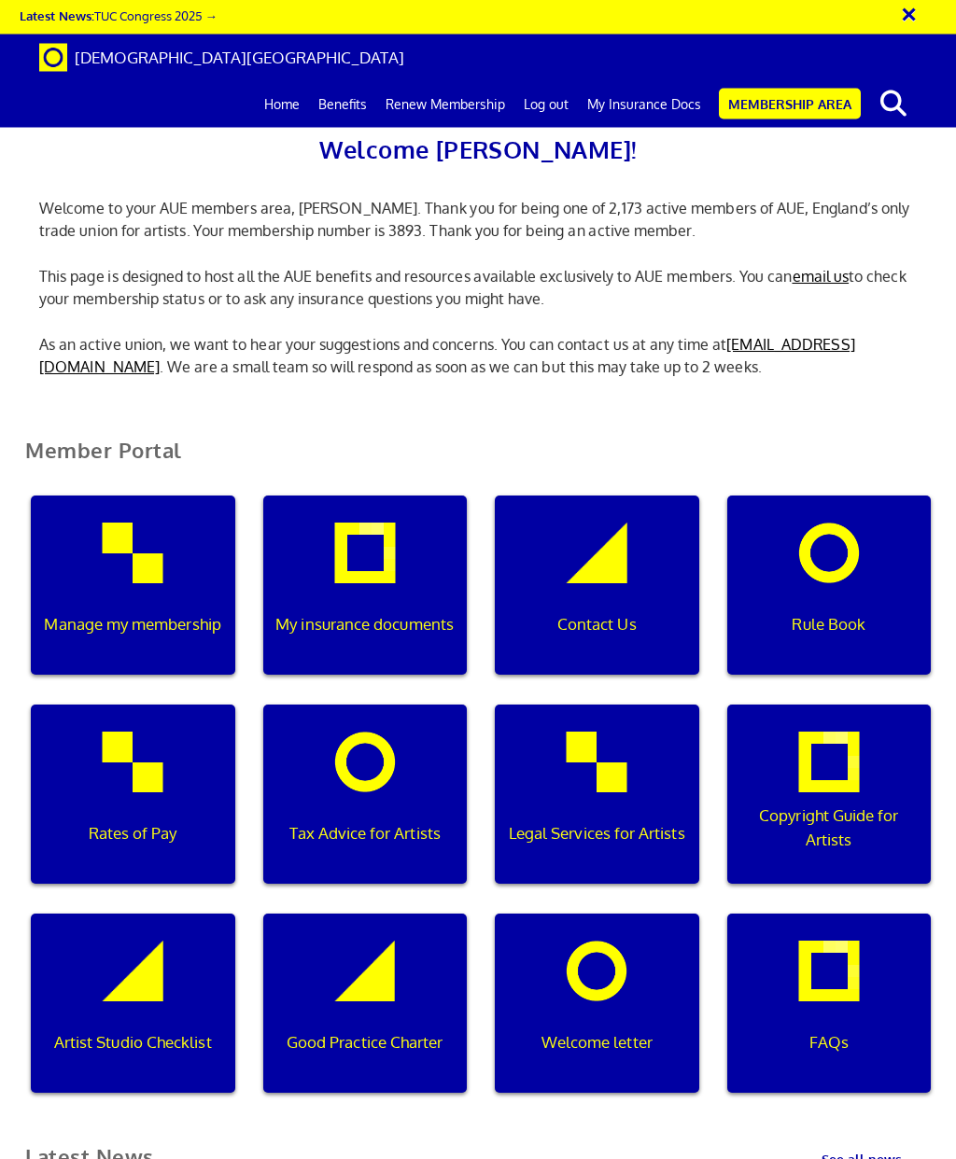
click at [393, 613] on p "My insurance documents" at bounding box center [365, 625] width 184 height 24
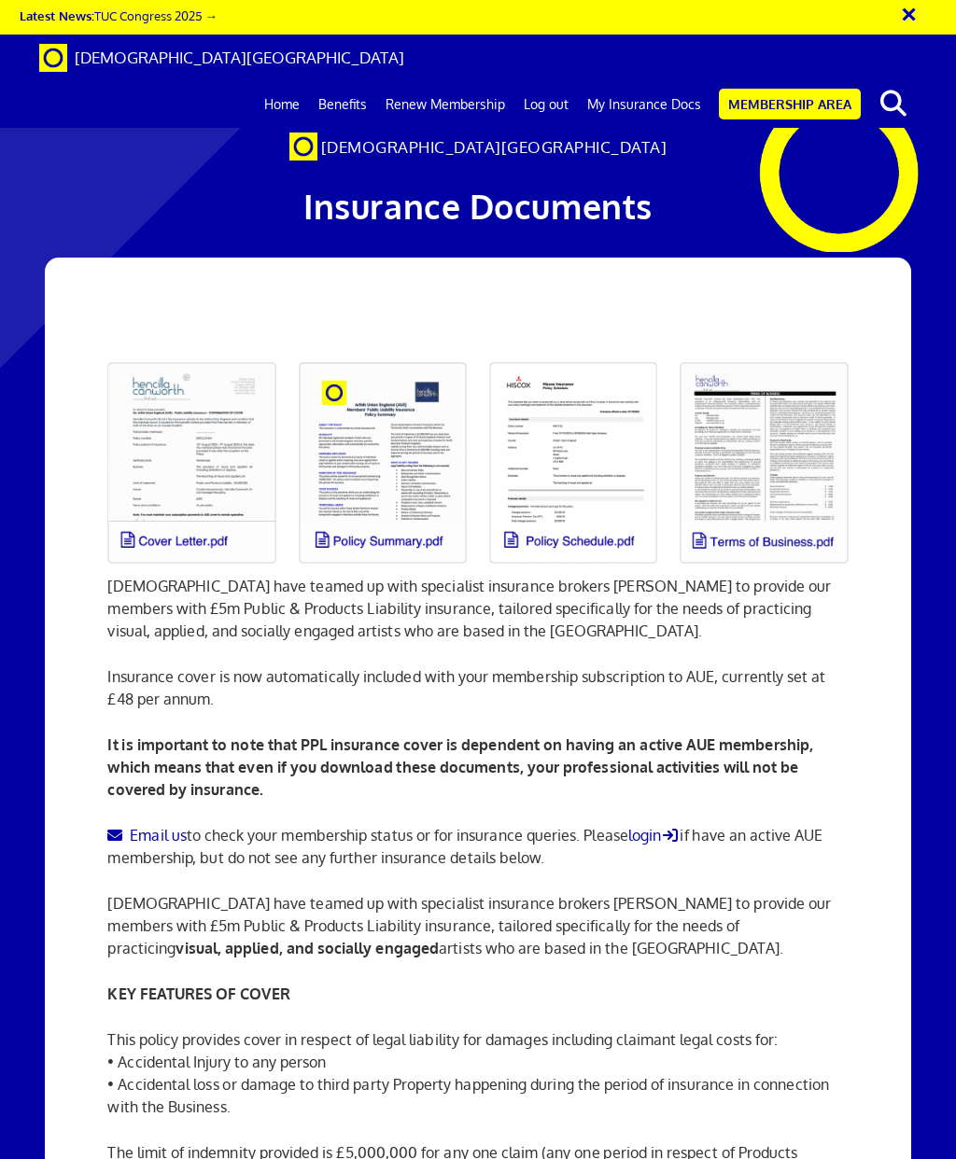
click at [218, 477] on link at bounding box center [191, 463] width 190 height 224
click at [380, 487] on link at bounding box center [382, 463] width 190 height 224
click at [764, 483] on link at bounding box center [763, 463] width 190 height 224
click at [594, 476] on link at bounding box center [573, 463] width 190 height 224
click at [419, 471] on link at bounding box center [382, 463] width 190 height 224
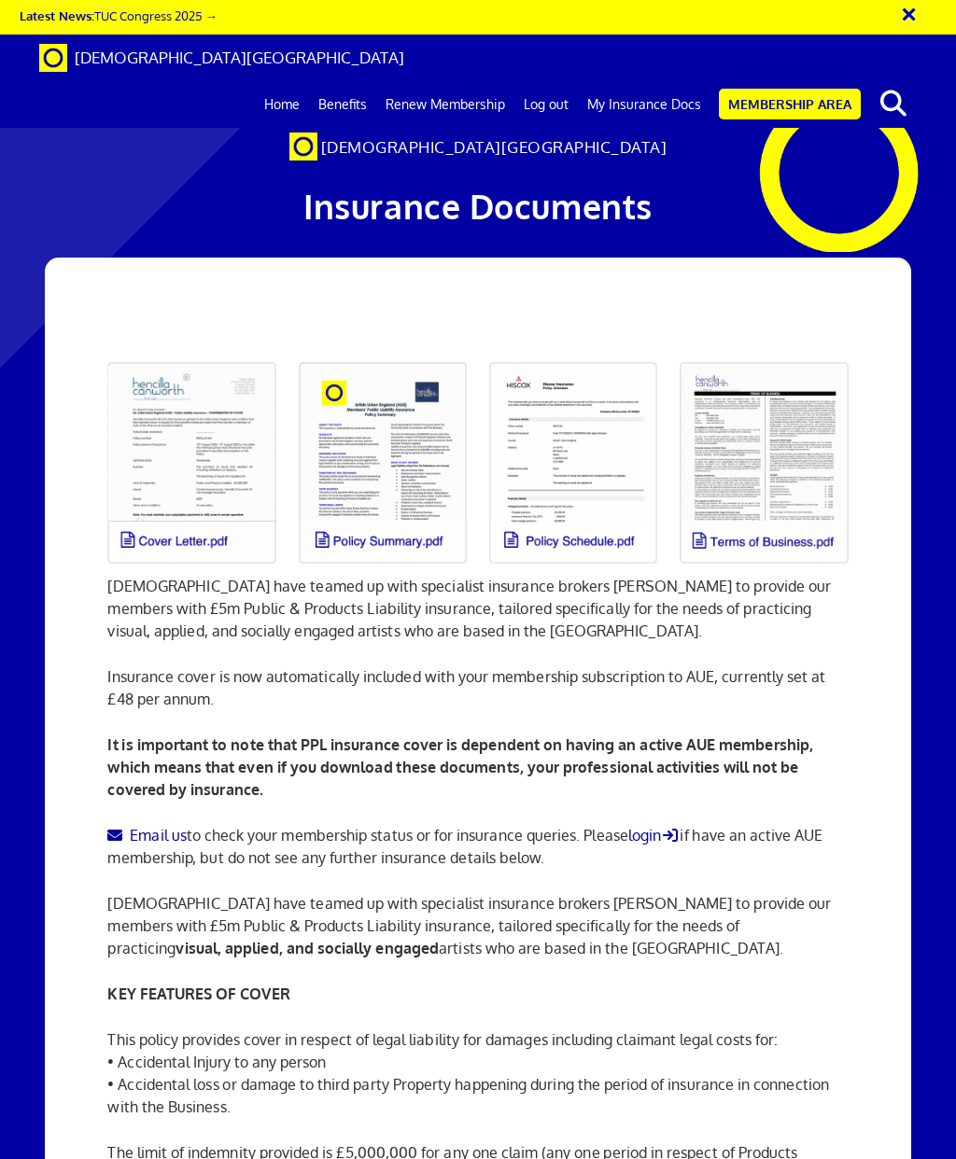
click at [658, 81] on link "My Insurance Docs" at bounding box center [644, 104] width 133 height 47
click at [220, 470] on link at bounding box center [191, 463] width 190 height 224
click at [419, 501] on link at bounding box center [382, 463] width 190 height 224
click at [176, 447] on link at bounding box center [191, 463] width 190 height 224
click at [232, 538] on link at bounding box center [191, 463] width 190 height 224
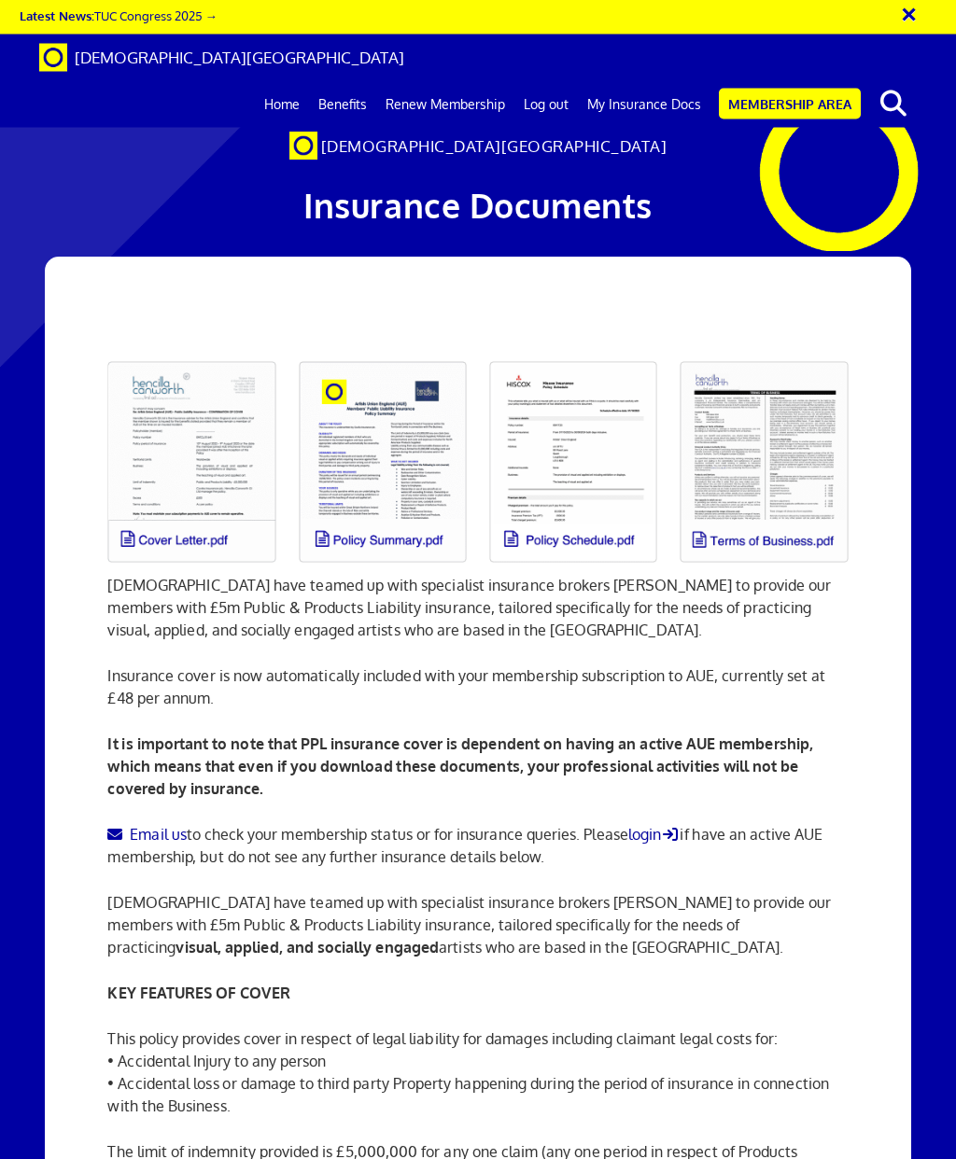
scroll to position [59, 0]
click at [174, 416] on link at bounding box center [191, 463] width 190 height 224
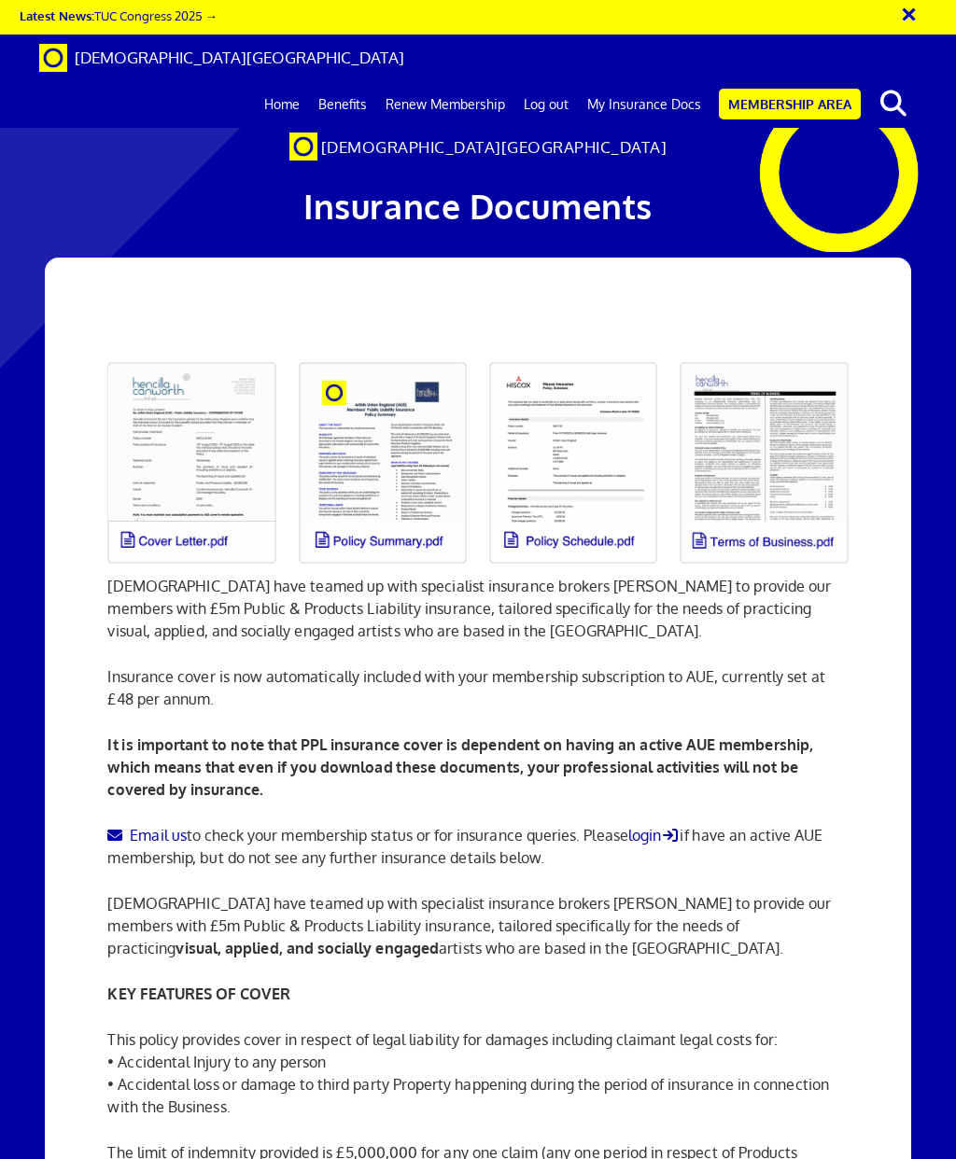
scroll to position [0, 0]
click at [299, 81] on link "Home" at bounding box center [282, 104] width 54 height 47
click at [340, 81] on link "Benefits" at bounding box center [342, 104] width 67 height 47
click at [356, 81] on link "Benefits" at bounding box center [342, 104] width 67 height 47
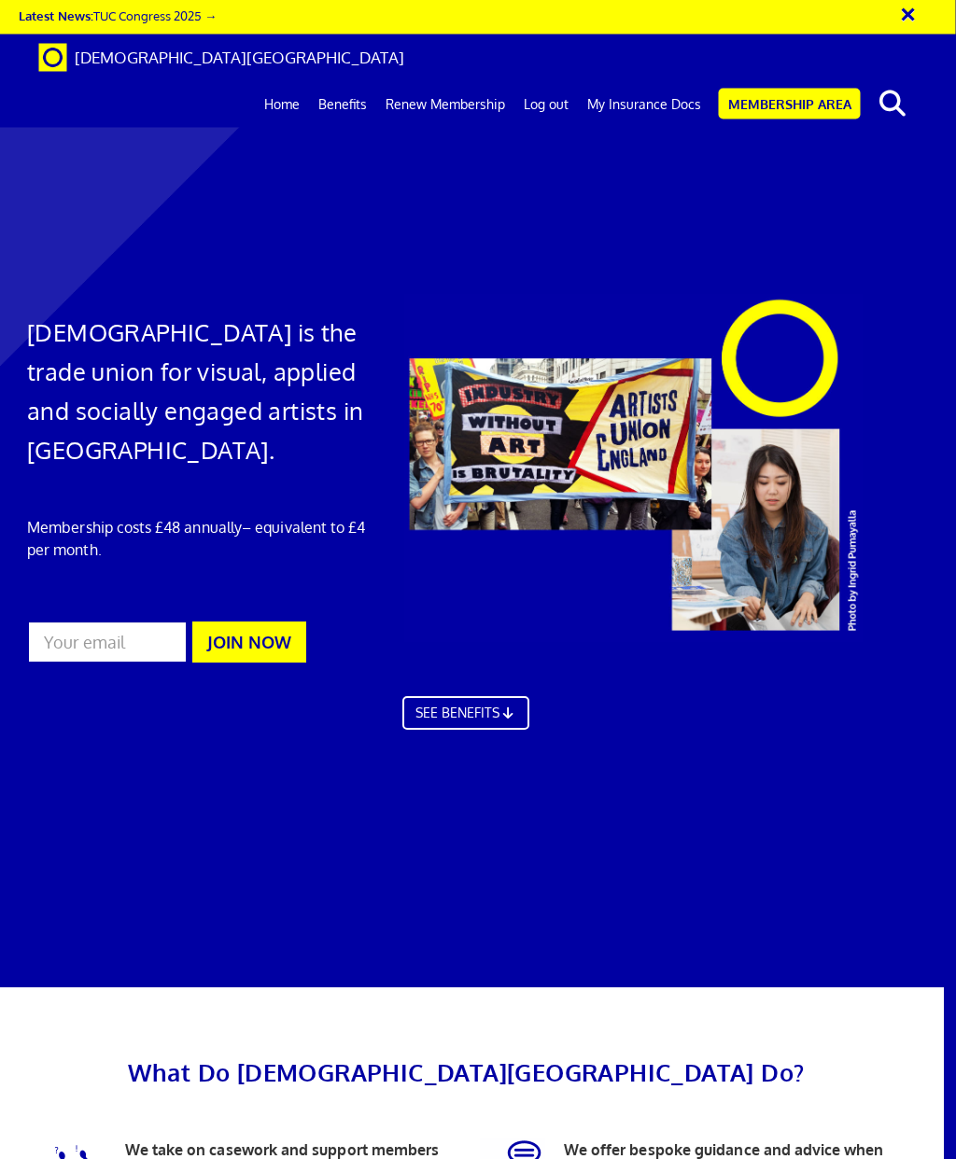
scroll to position [2455, 28]
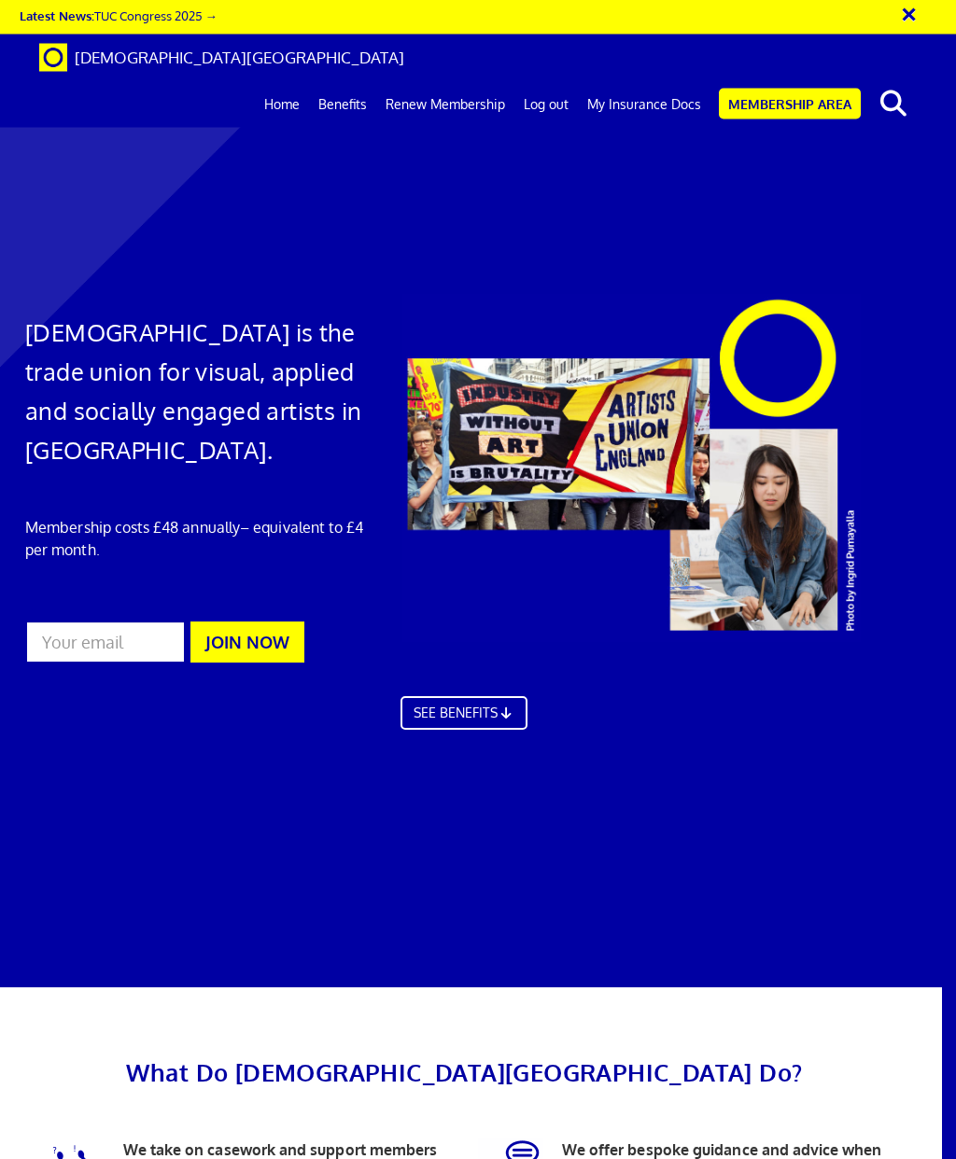
click at [347, 81] on link "Benefits" at bounding box center [342, 104] width 67 height 47
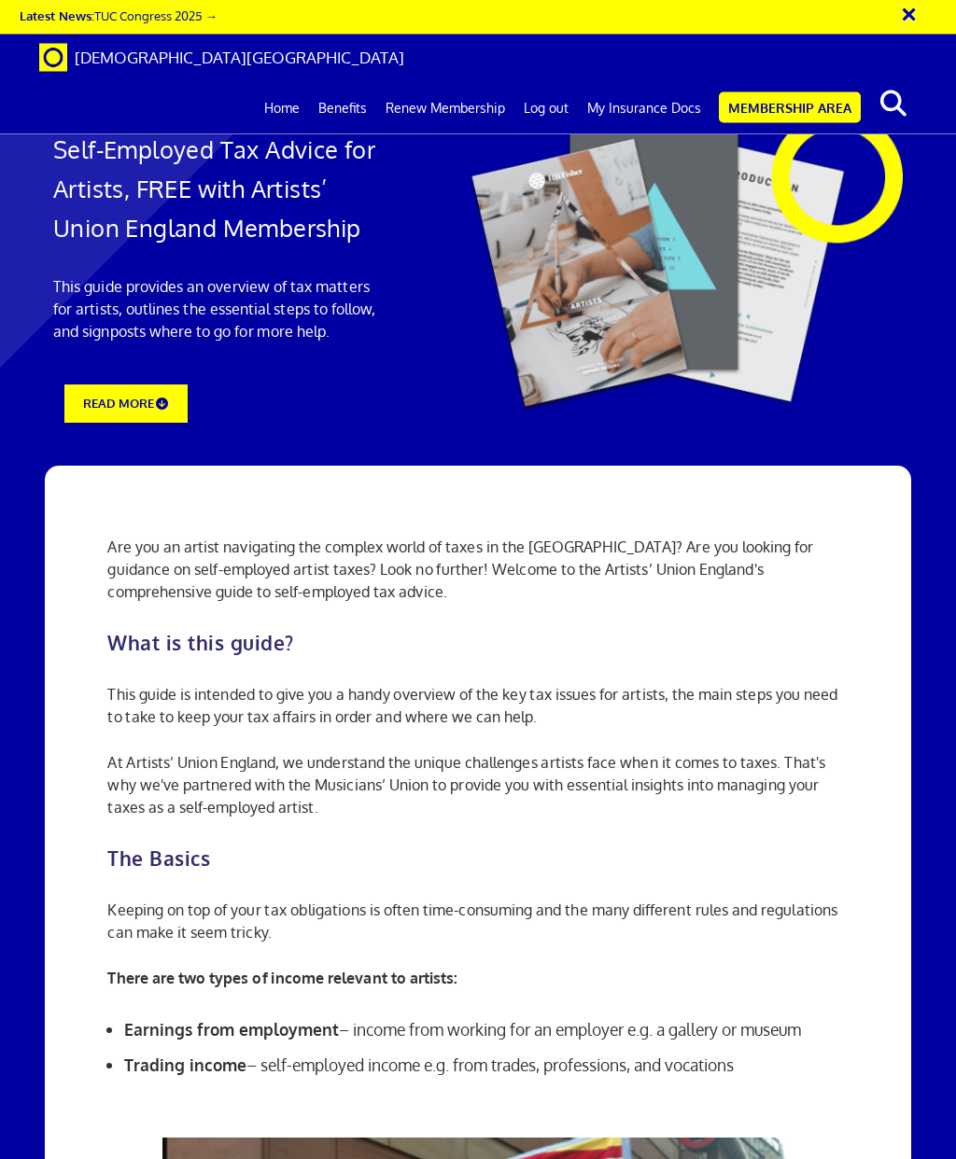
scroll to position [684, 0]
